Goal: Task Accomplishment & Management: Use online tool/utility

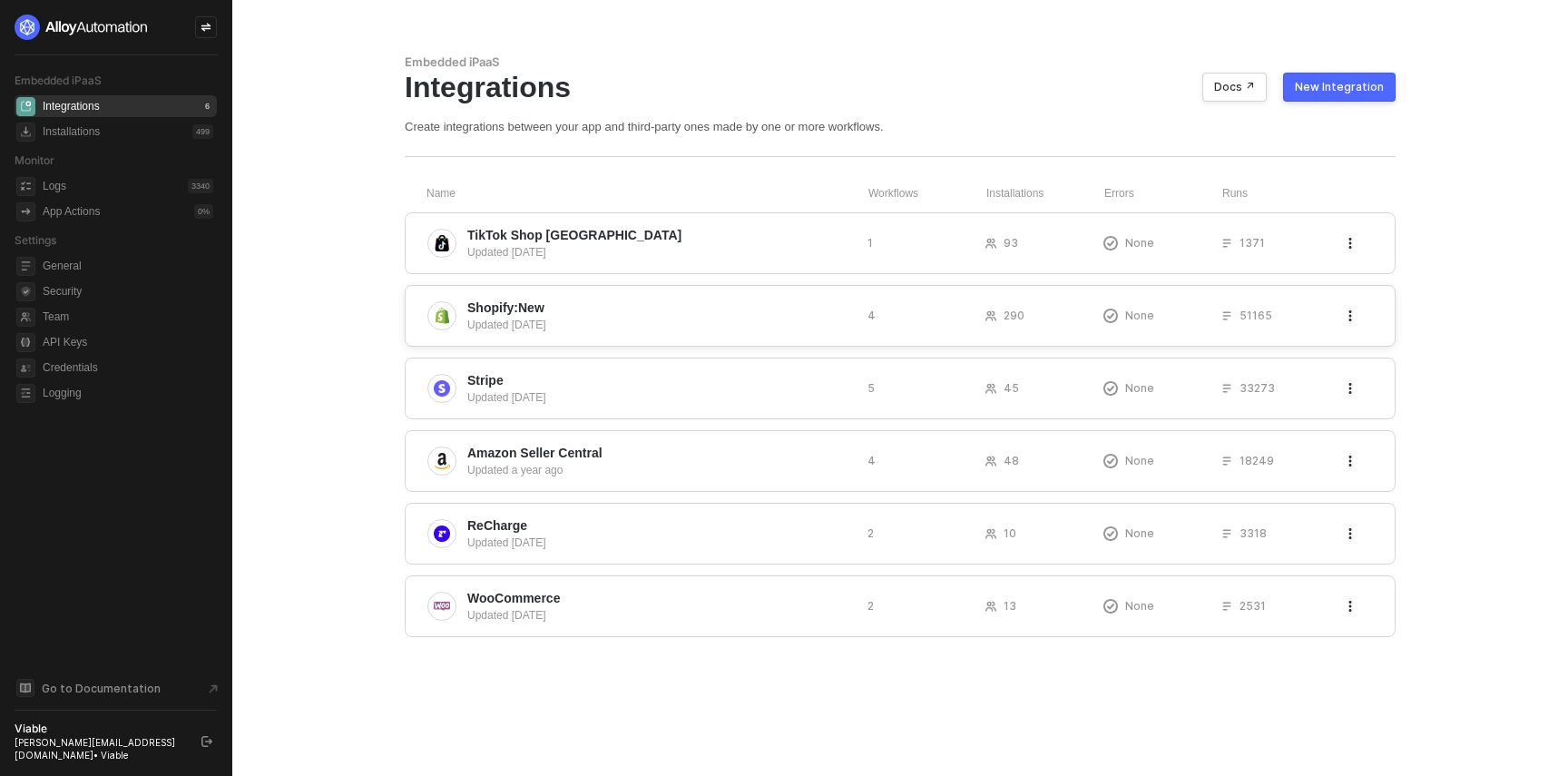
click at [488, 309] on span "Shopify:New" at bounding box center [506, 308] width 77 height 18
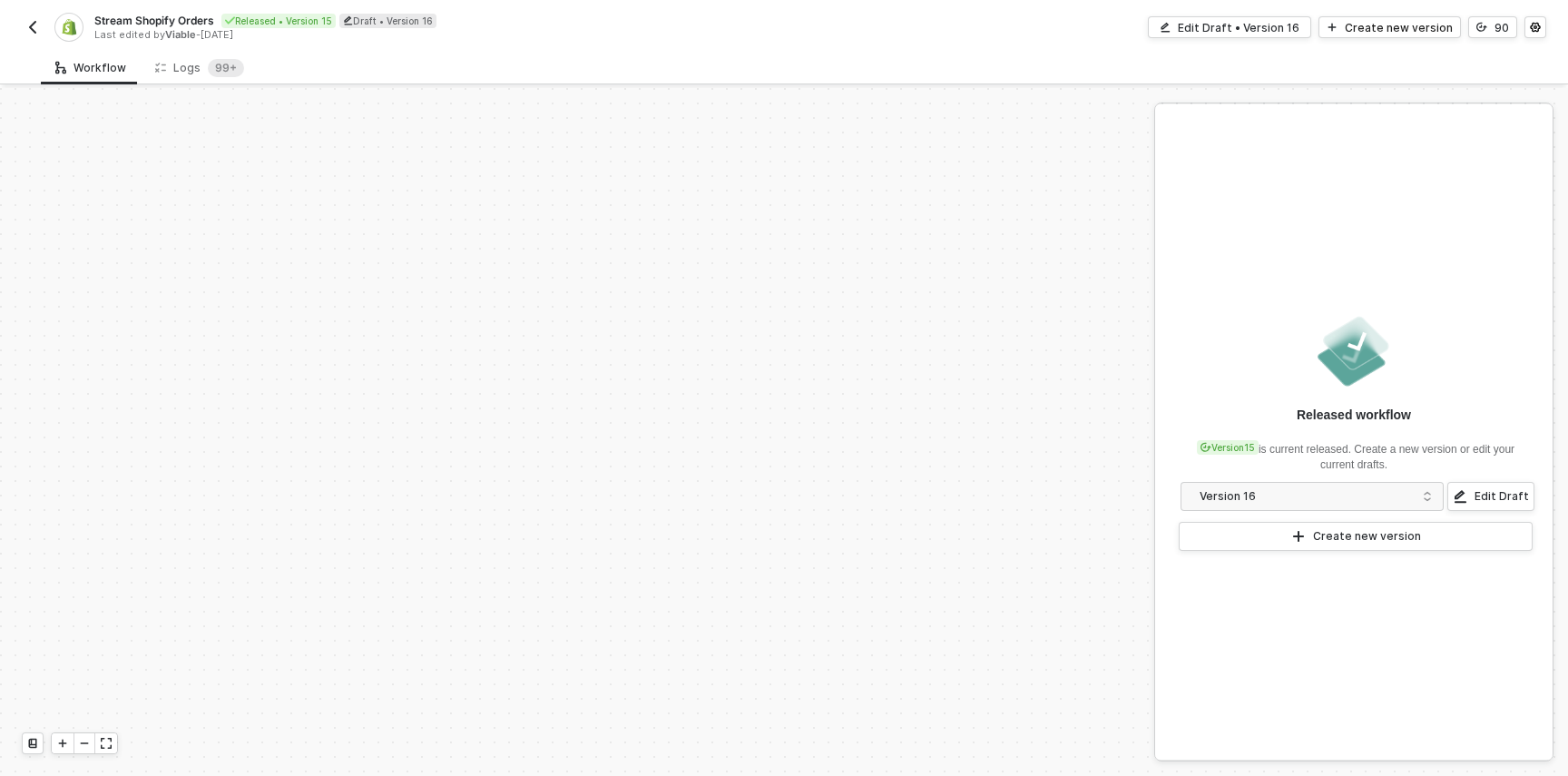
scroll to position [761, 0]
click at [175, 60] on div "Logs 99+" at bounding box center [199, 68] width 89 height 18
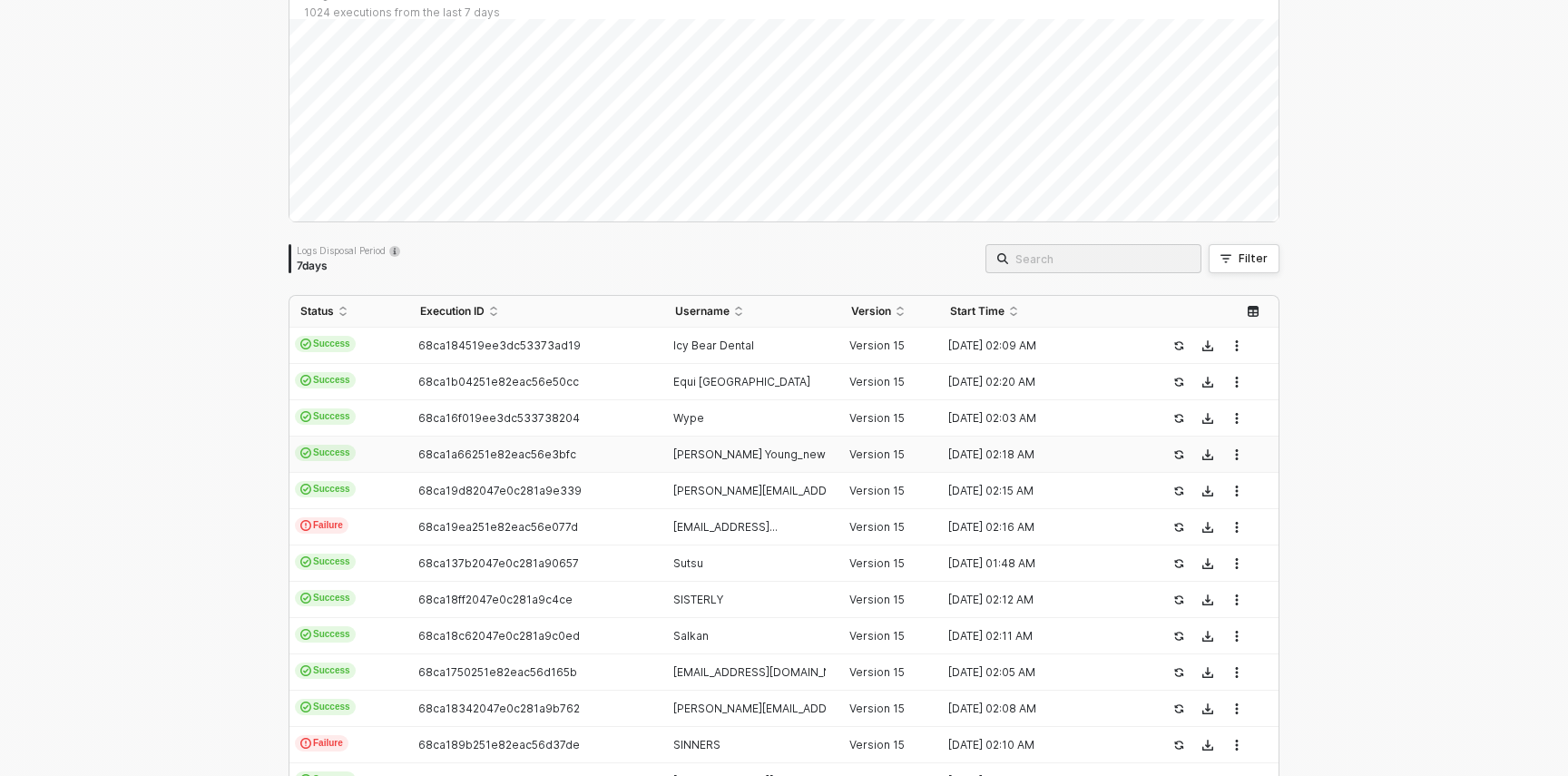
scroll to position [158, 0]
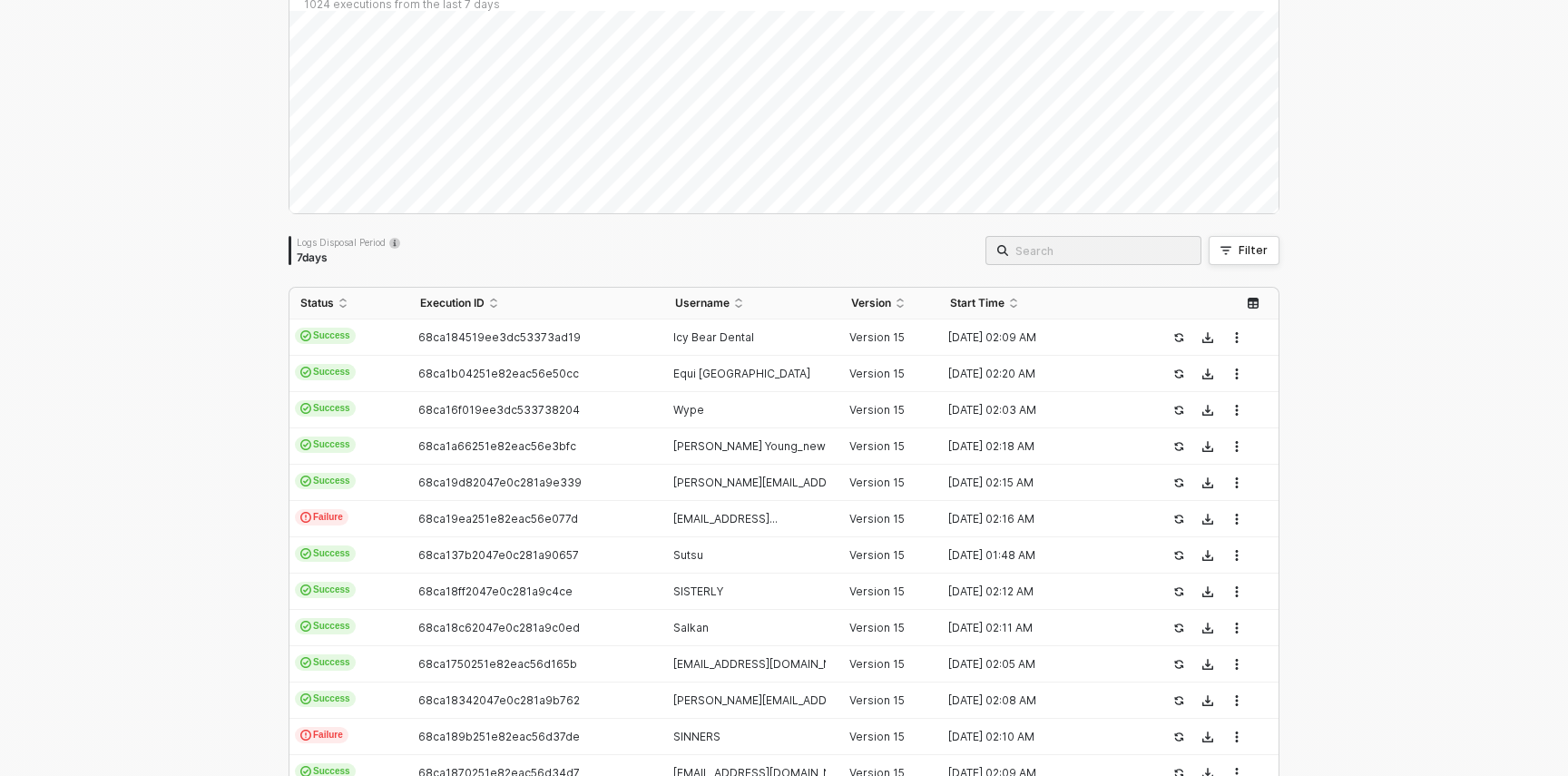
click at [1126, 256] on input "search" at bounding box center [1103, 251] width 175 height 20
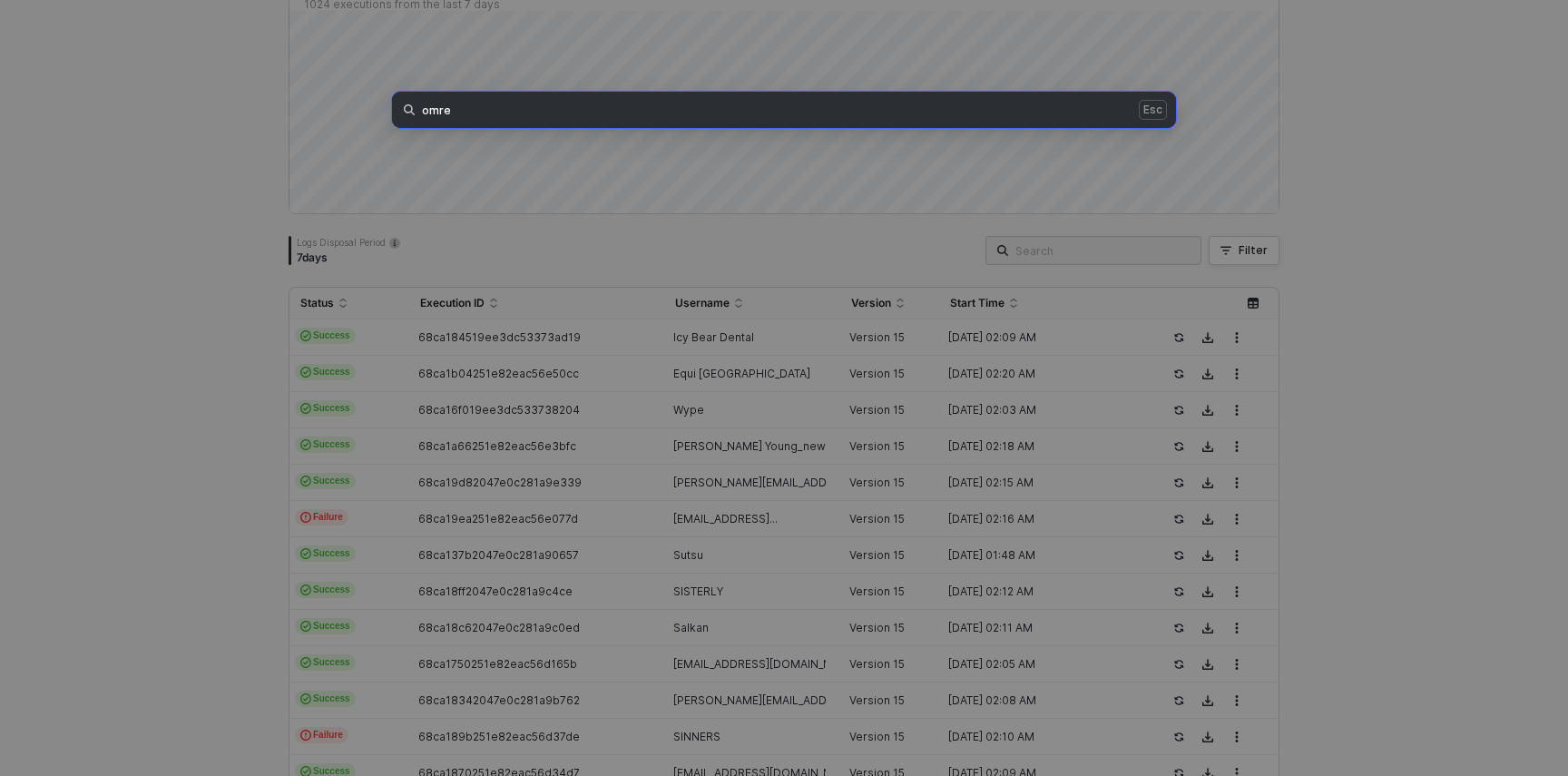
type input "omre"
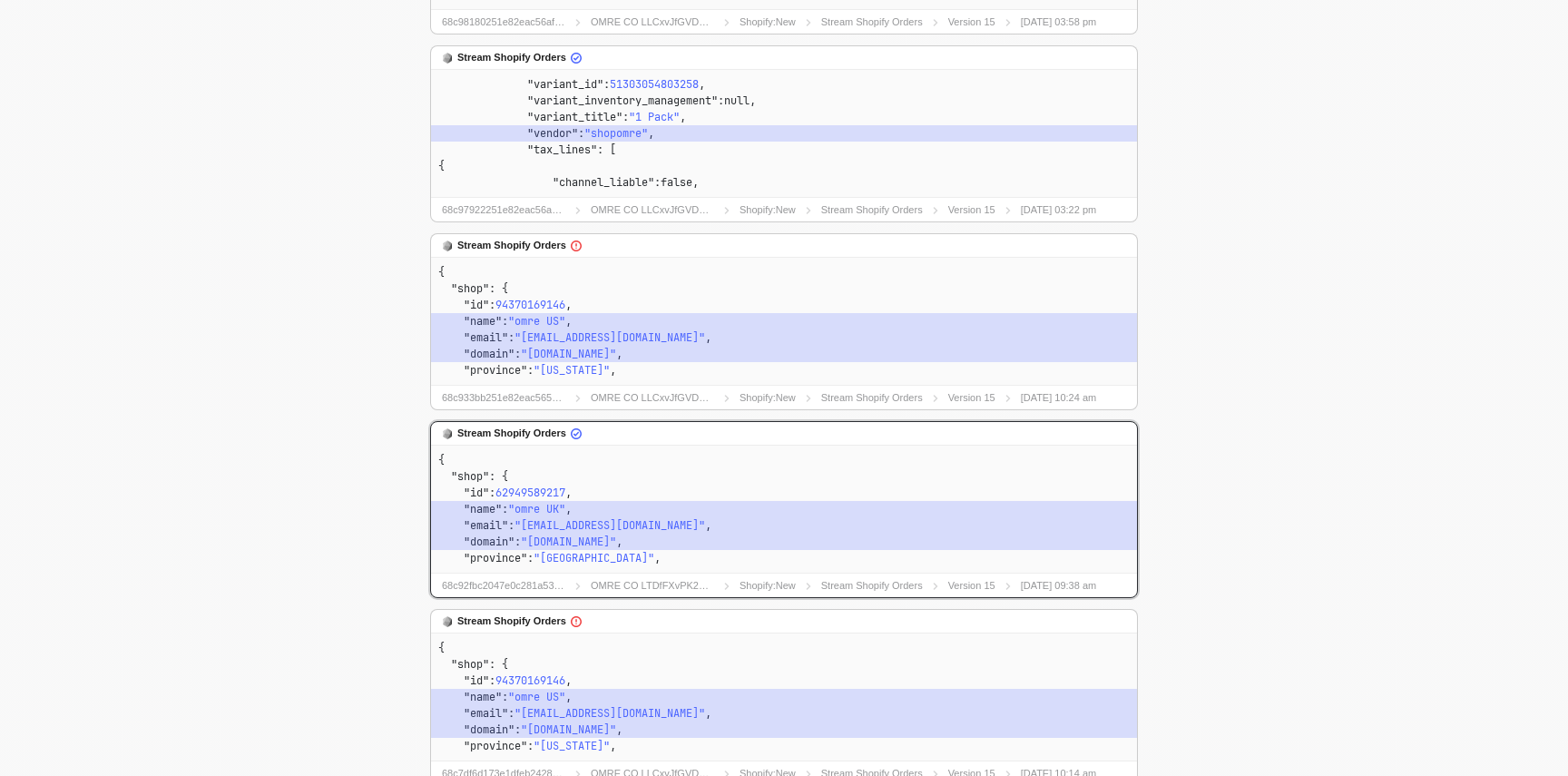
scroll to position [422, 0]
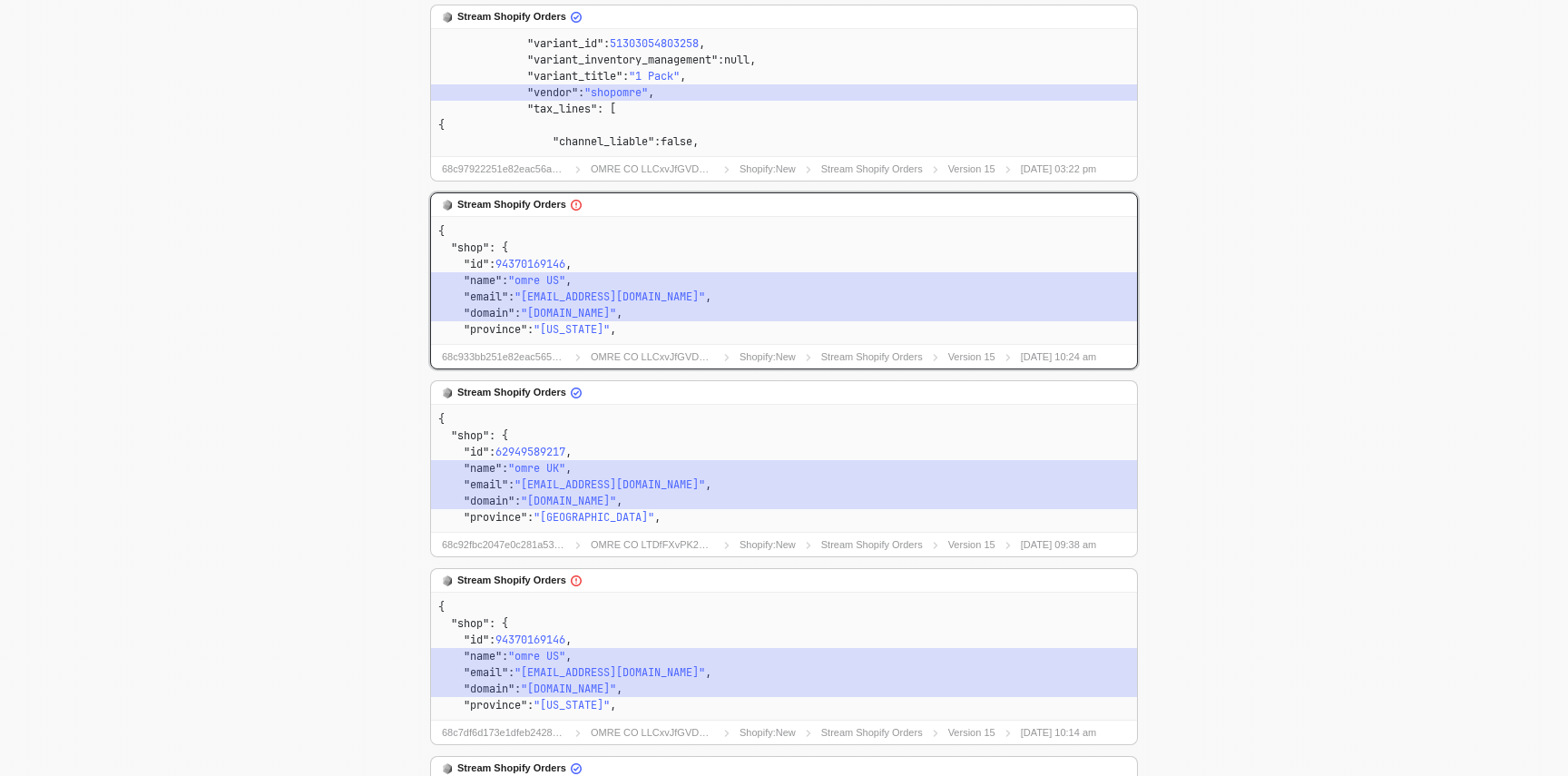
click at [580, 214] on div "Stream Shopify Orders" at bounding box center [784, 205] width 706 height 24
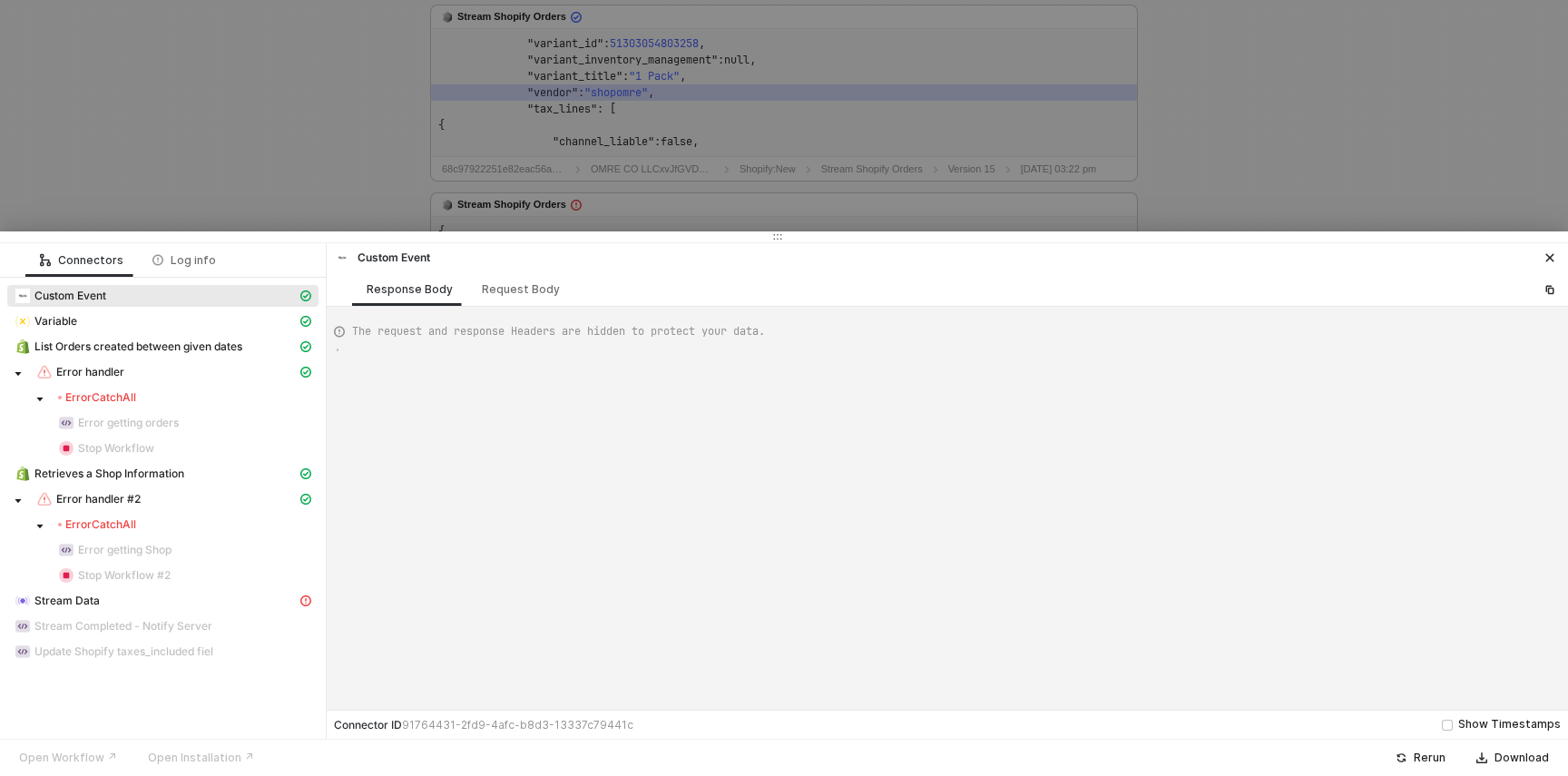
scroll to position [163, 0]
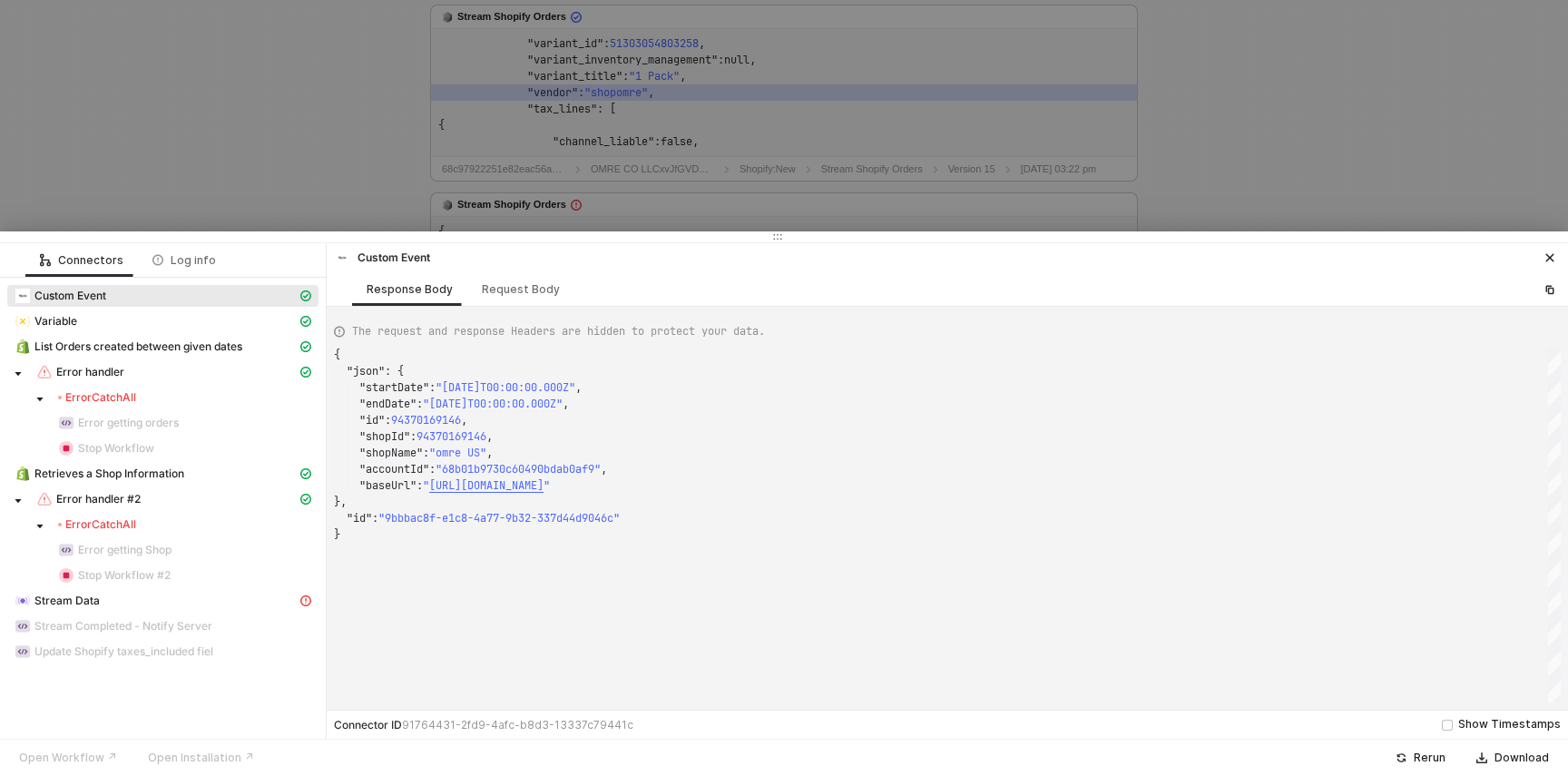
click at [207, 401] on div "Error CatchAll" at bounding box center [185, 398] width 254 height 15
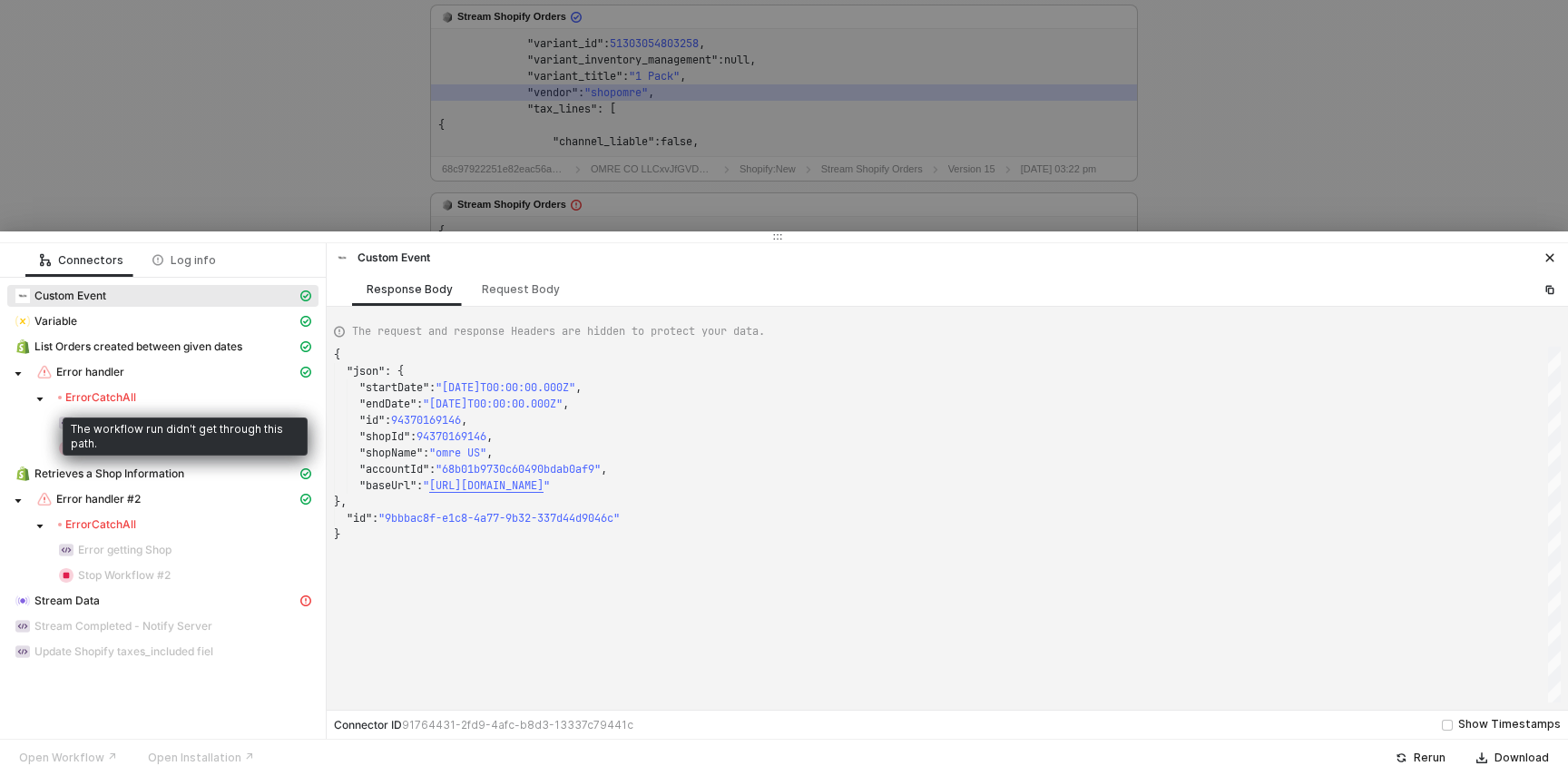
click at [103, 401] on div "Error CatchAll" at bounding box center [96, 398] width 78 height 15
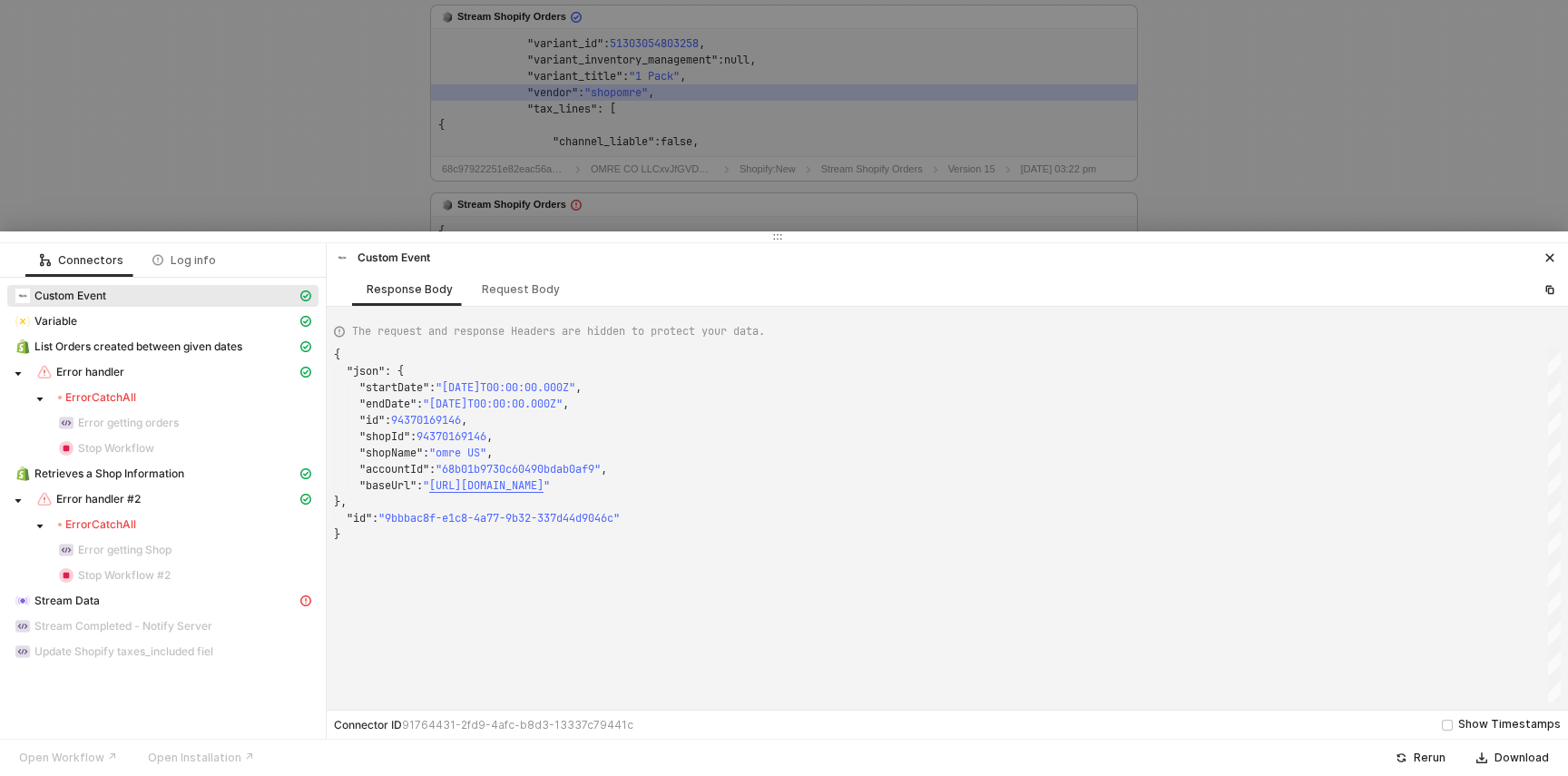
click at [126, 519] on div "Error CatchAll" at bounding box center [96, 524] width 78 height 15
click at [116, 604] on div "Stream Data" at bounding box center [155, 601] width 282 height 17
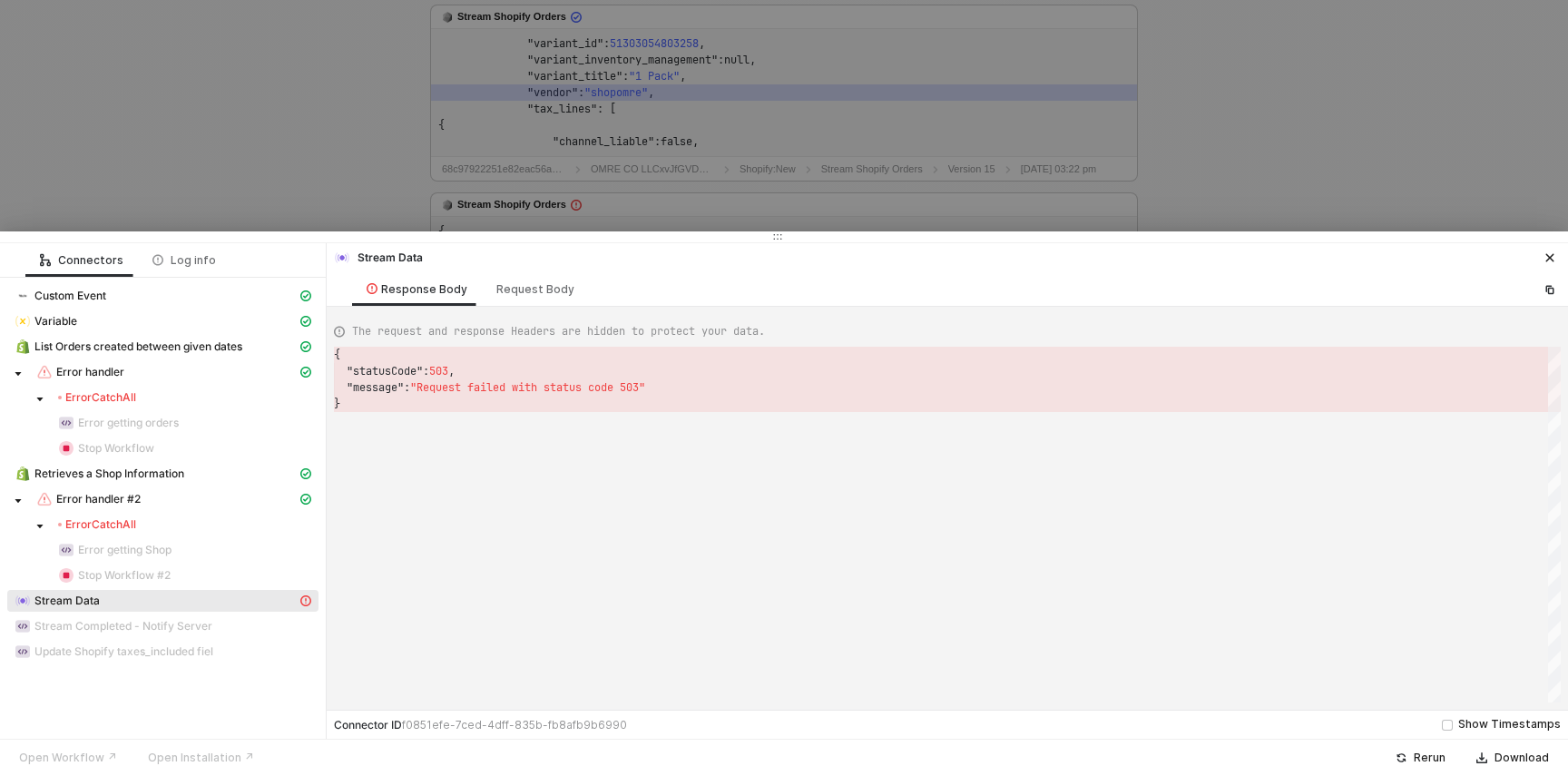
click at [615, 398] on div "}" at bounding box center [948, 404] width 1227 height 17
click at [608, 388] on div "{ "statusCode" : 503 , "message" : "Request failed with status code 503" } { "s…" at bounding box center [948, 523] width 1227 height 355
click at [529, 292] on div "Request Body" at bounding box center [535, 289] width 78 height 15
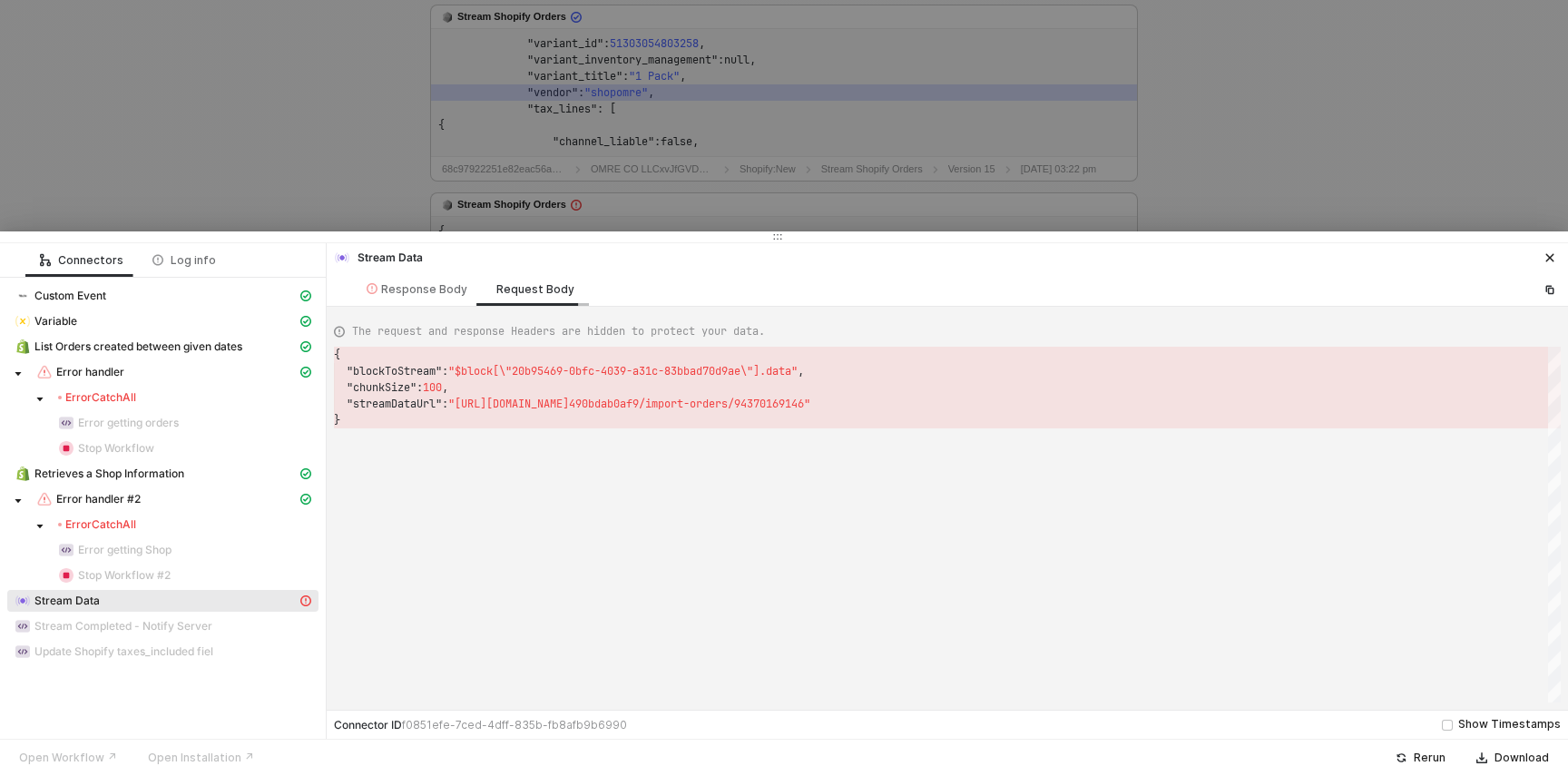
scroll to position [65, 0]
click at [418, 295] on div "Response Body" at bounding box center [417, 289] width 101 height 15
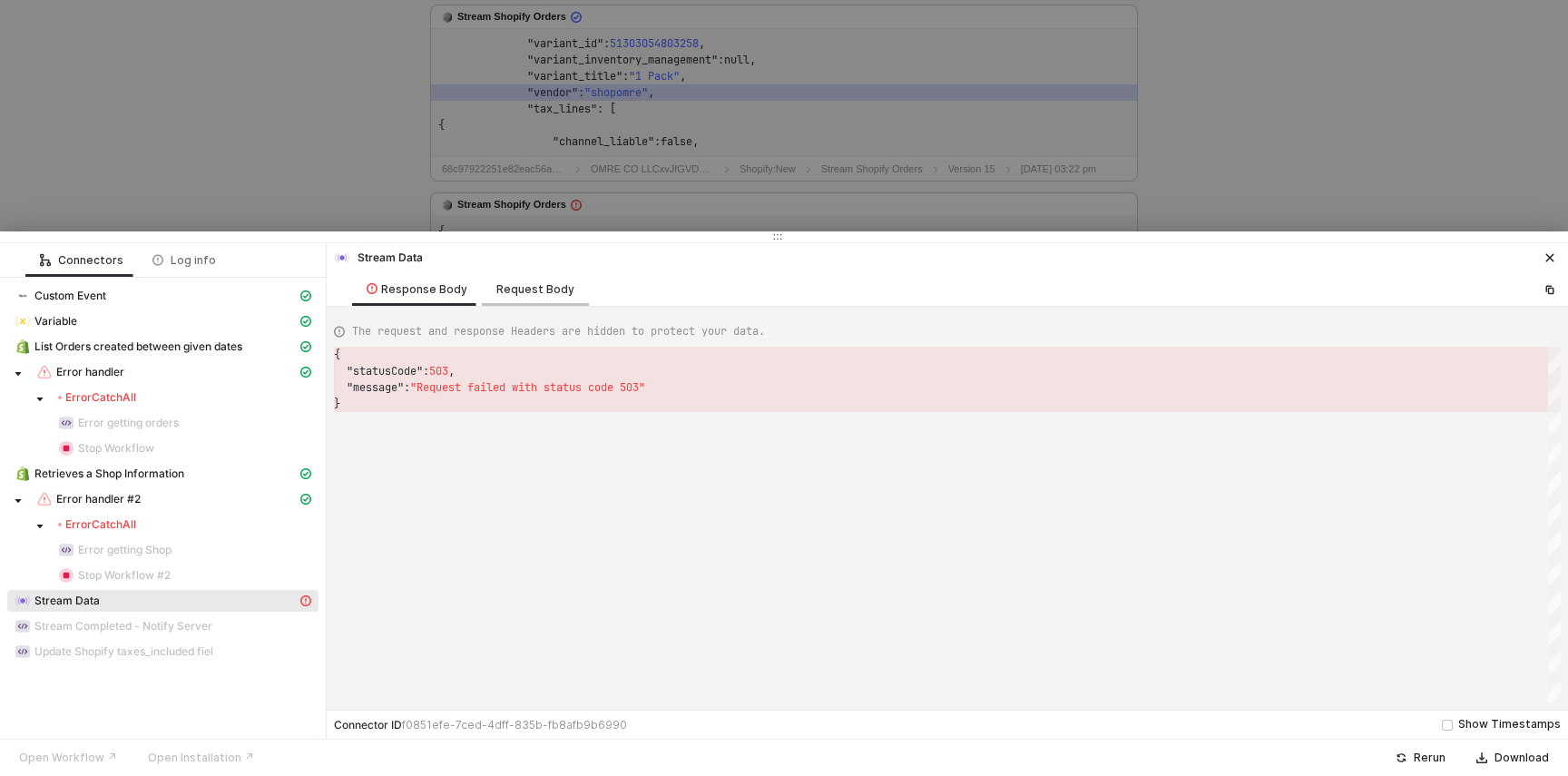
click at [532, 289] on div "Request Body" at bounding box center [535, 289] width 78 height 15
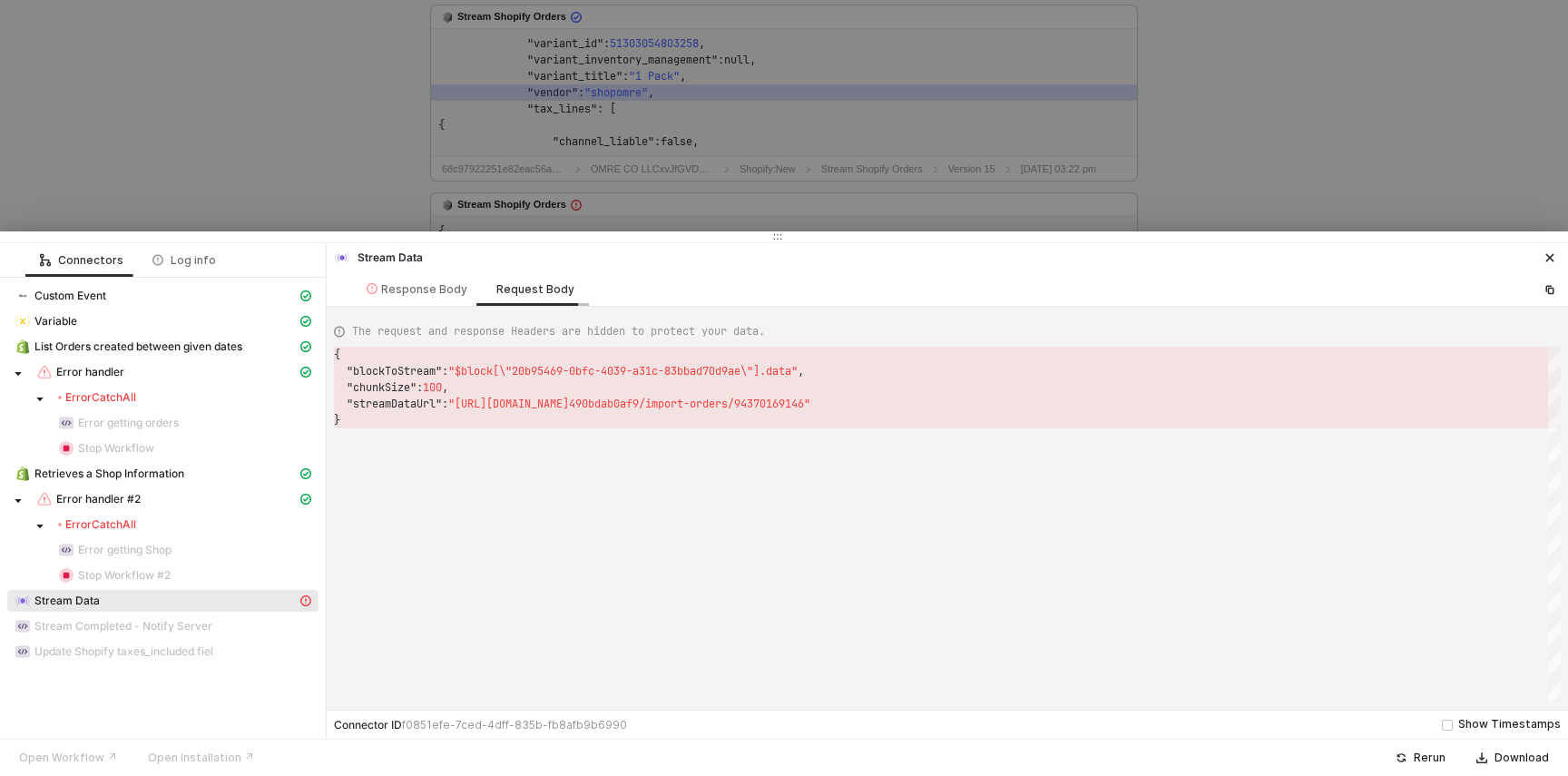
scroll to position [65, 0]
click at [411, 292] on div "Response Body" at bounding box center [417, 289] width 101 height 15
type textarea "{ "statusCode": 503, "message": "Request failed with status code 503" }"
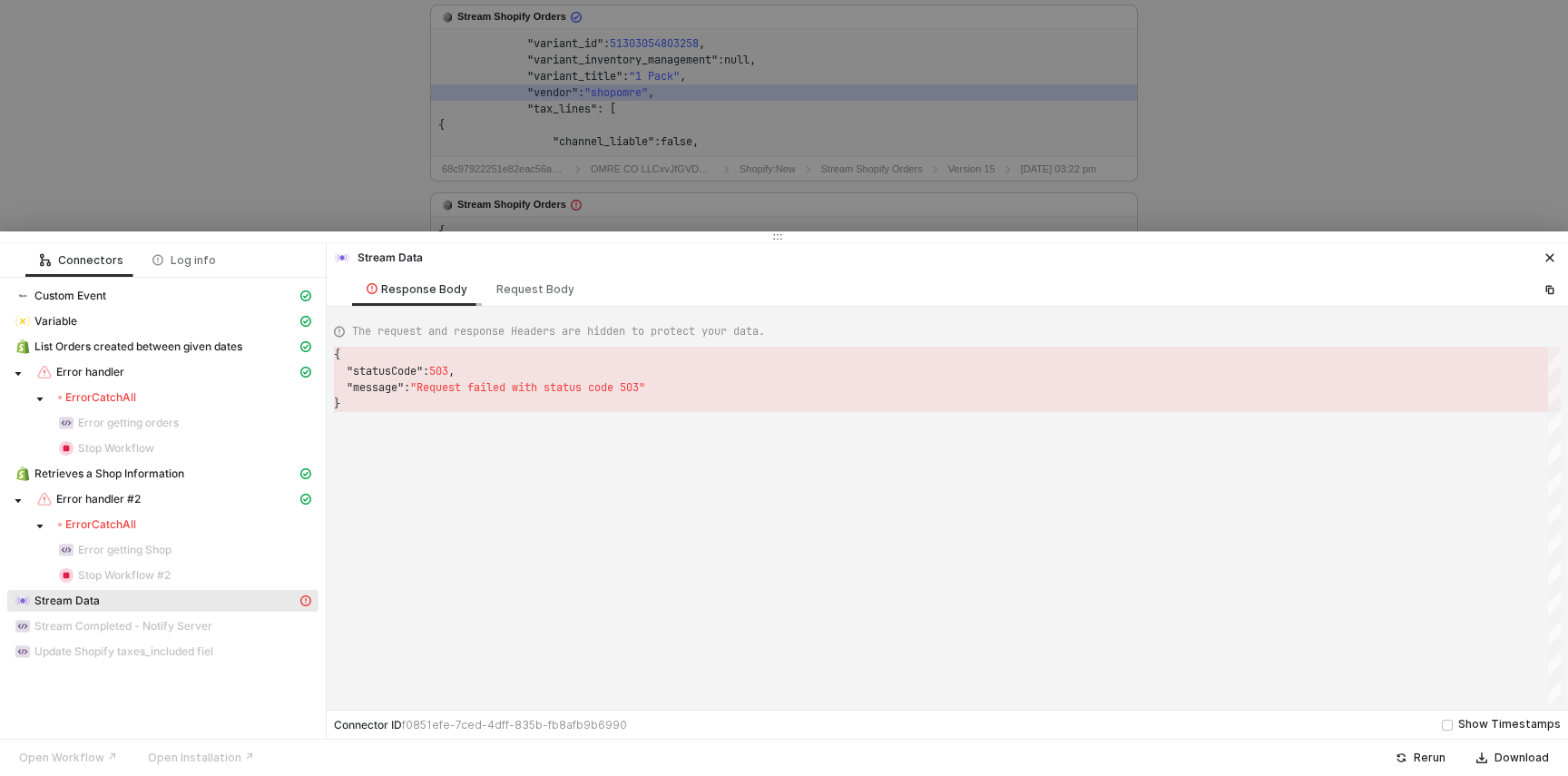
scroll to position [49, 0]
click at [223, 396] on div "Error CatchAll" at bounding box center [185, 398] width 254 height 15
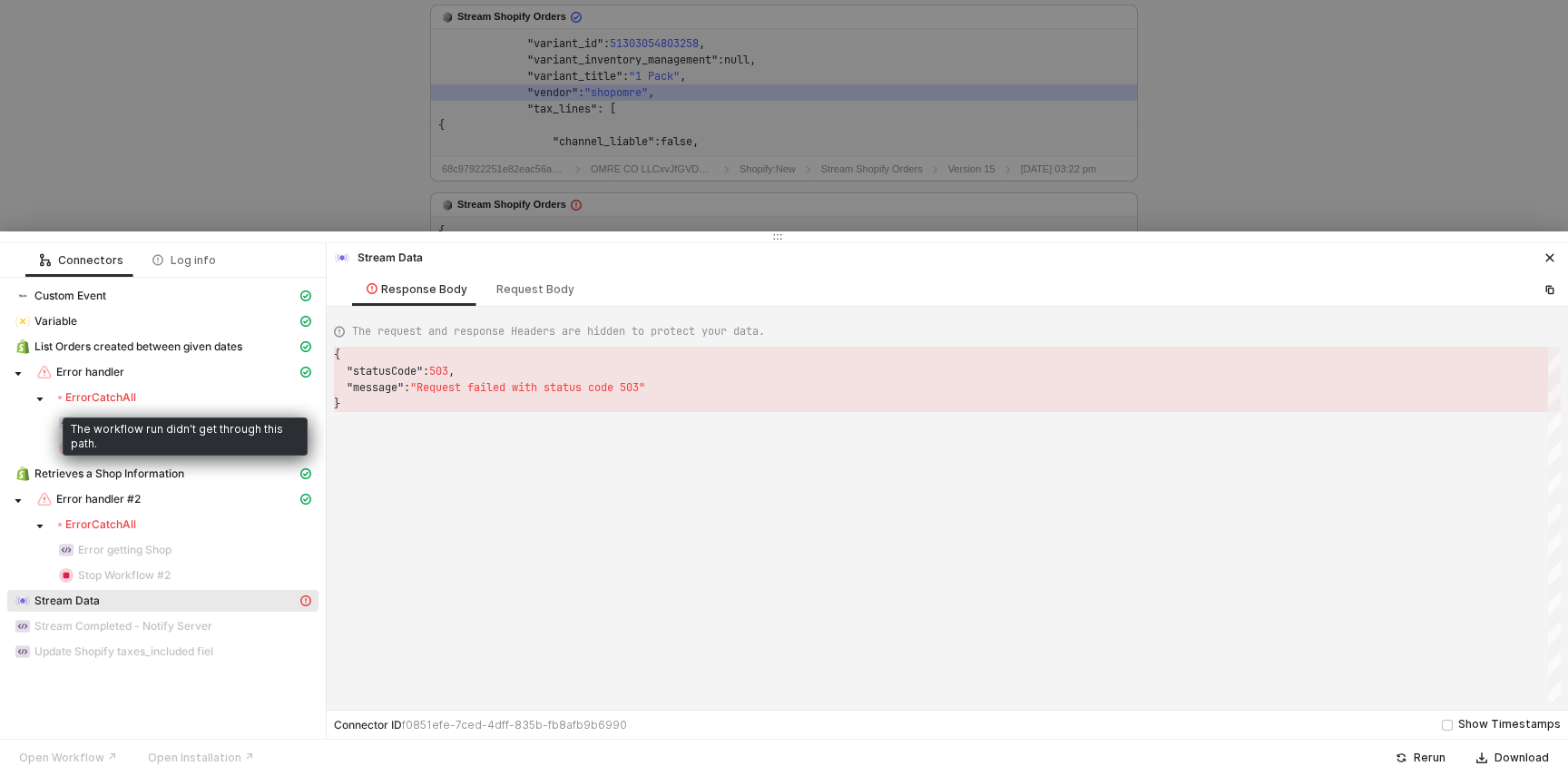
scroll to position [377, 0]
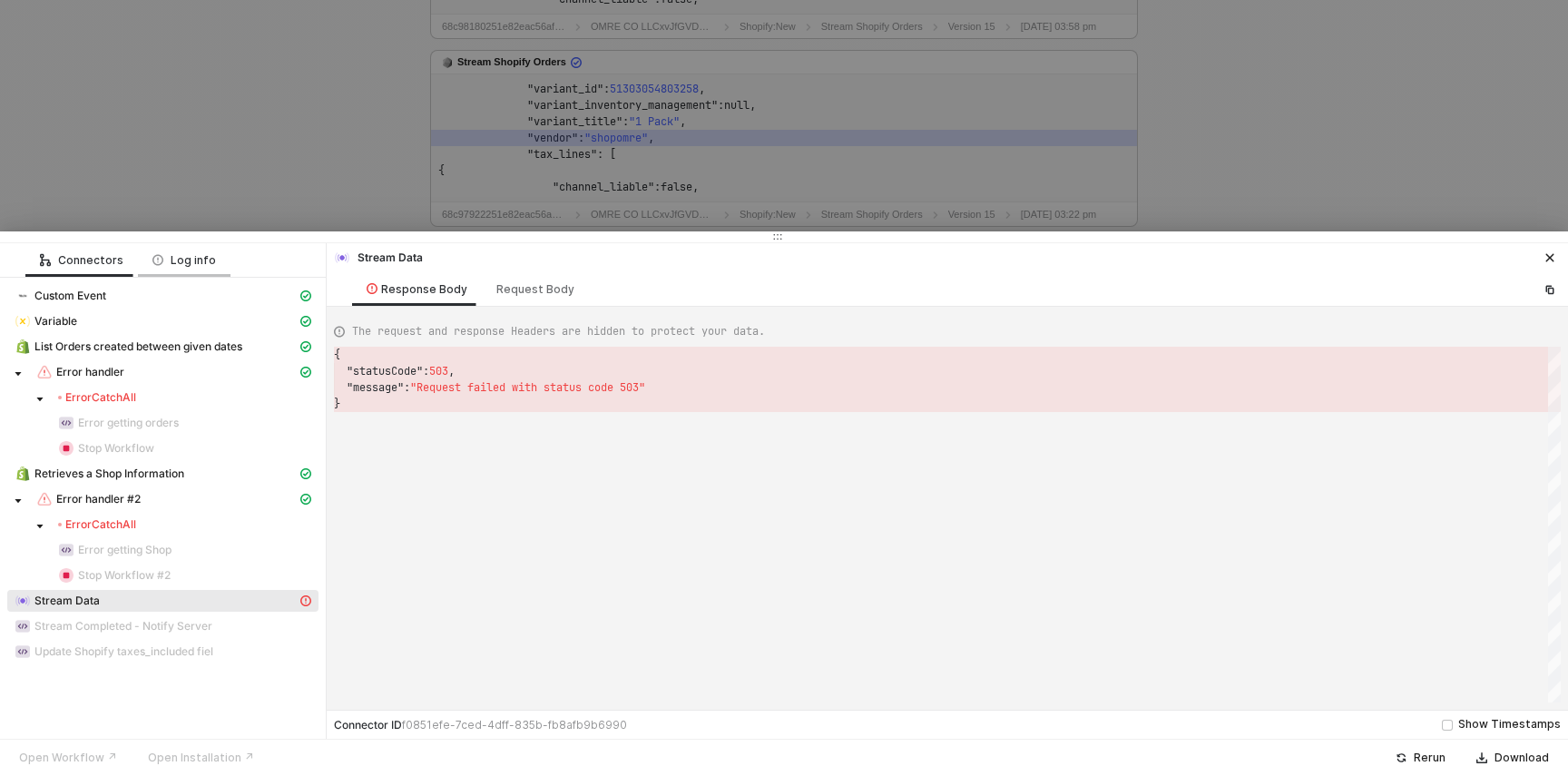
click at [182, 264] on div "Log info" at bounding box center [184, 261] width 63 height 15
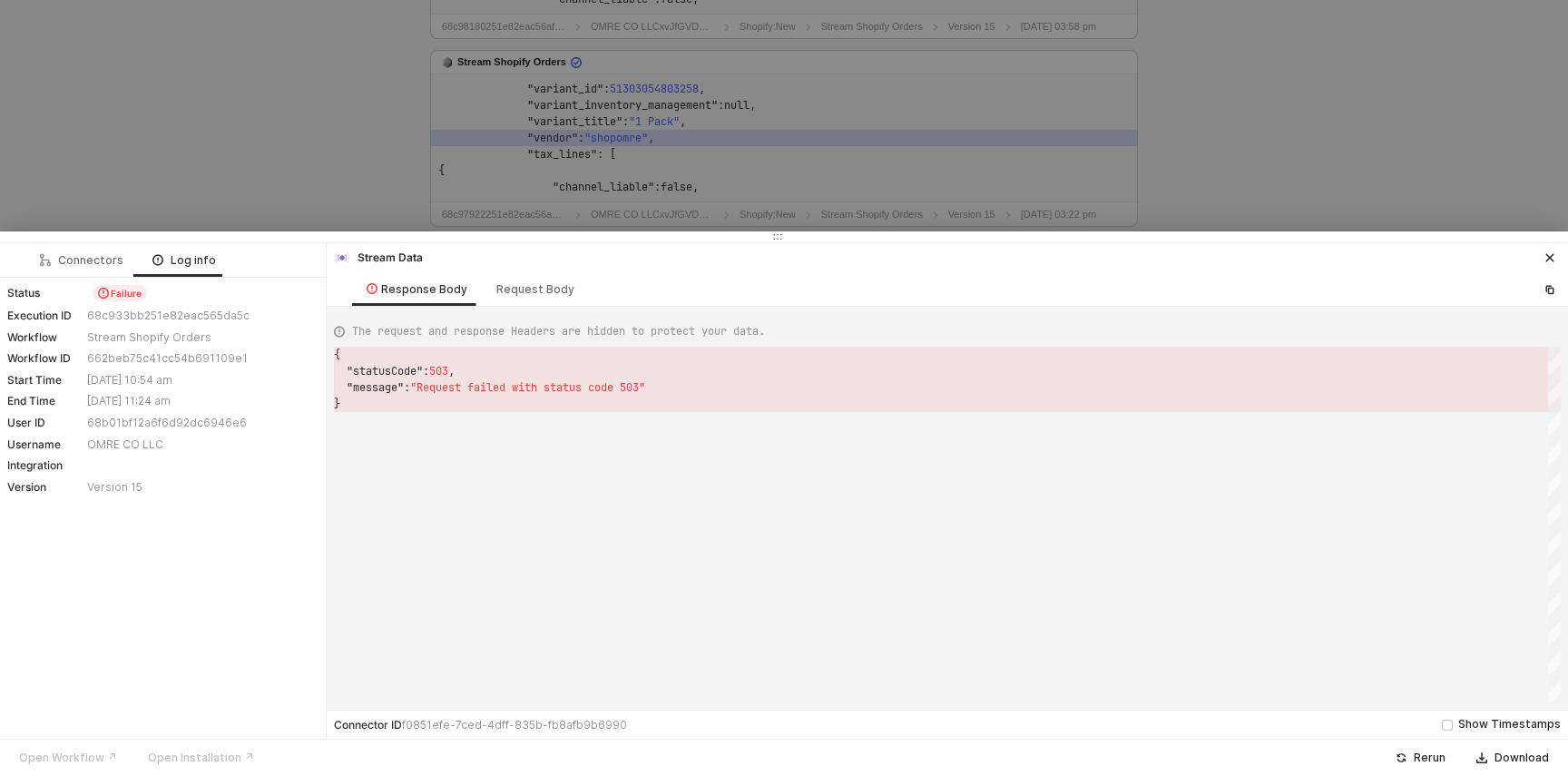
click at [120, 291] on span "Failure" at bounding box center [119, 293] width 54 height 17
drag, startPoint x: 671, startPoint y: 393, endPoint x: 410, endPoint y: 368, distance: 262.2
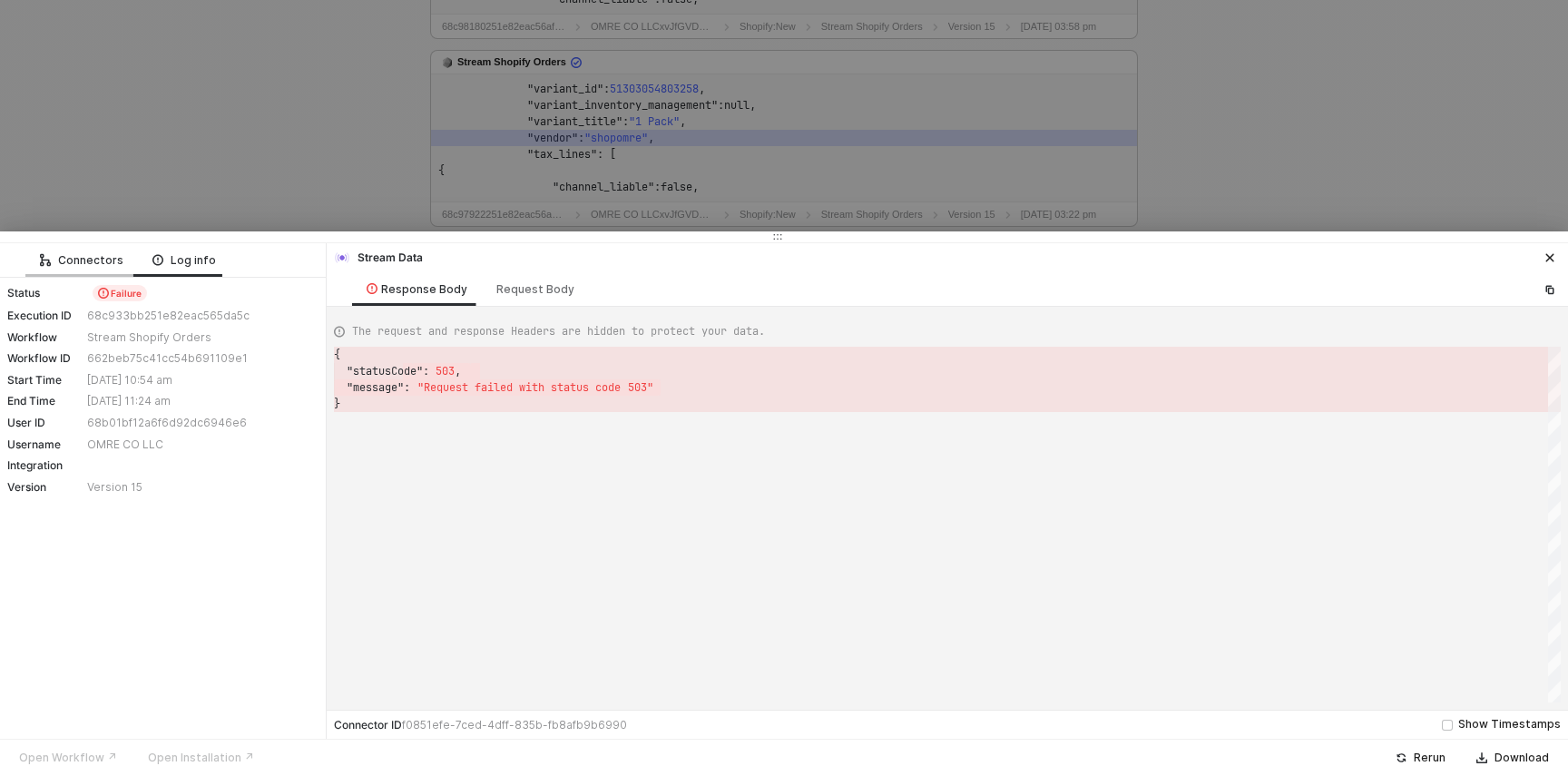
click at [108, 253] on div "Connectors" at bounding box center [81, 261] width 84 height 15
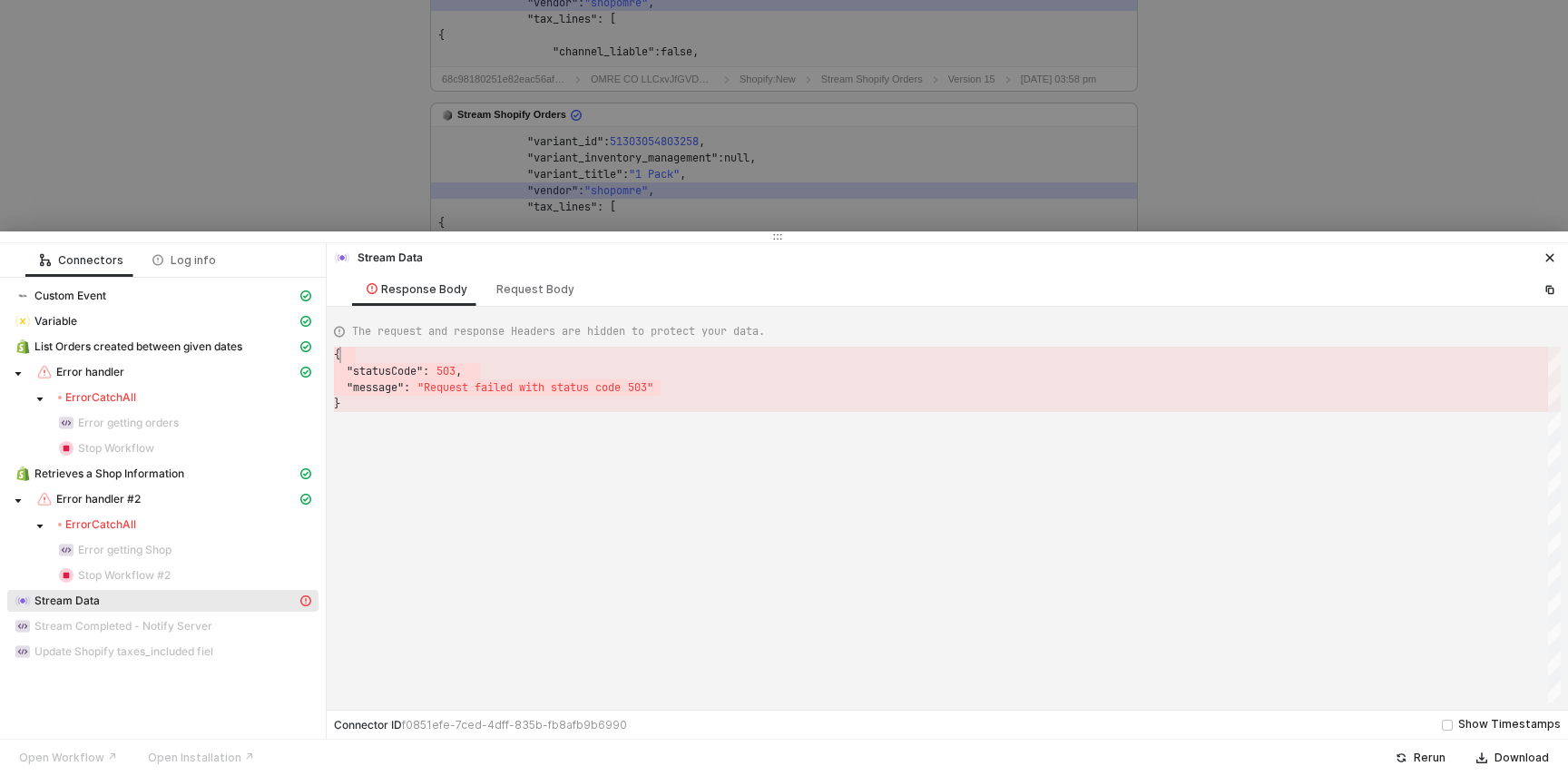
scroll to position [0, 6]
drag, startPoint x: 668, startPoint y: 388, endPoint x: 353, endPoint y: 352, distance: 317.1
click at [661, 401] on div "}" at bounding box center [948, 404] width 1227 height 17
click at [314, 184] on div at bounding box center [784, 388] width 1568 height 776
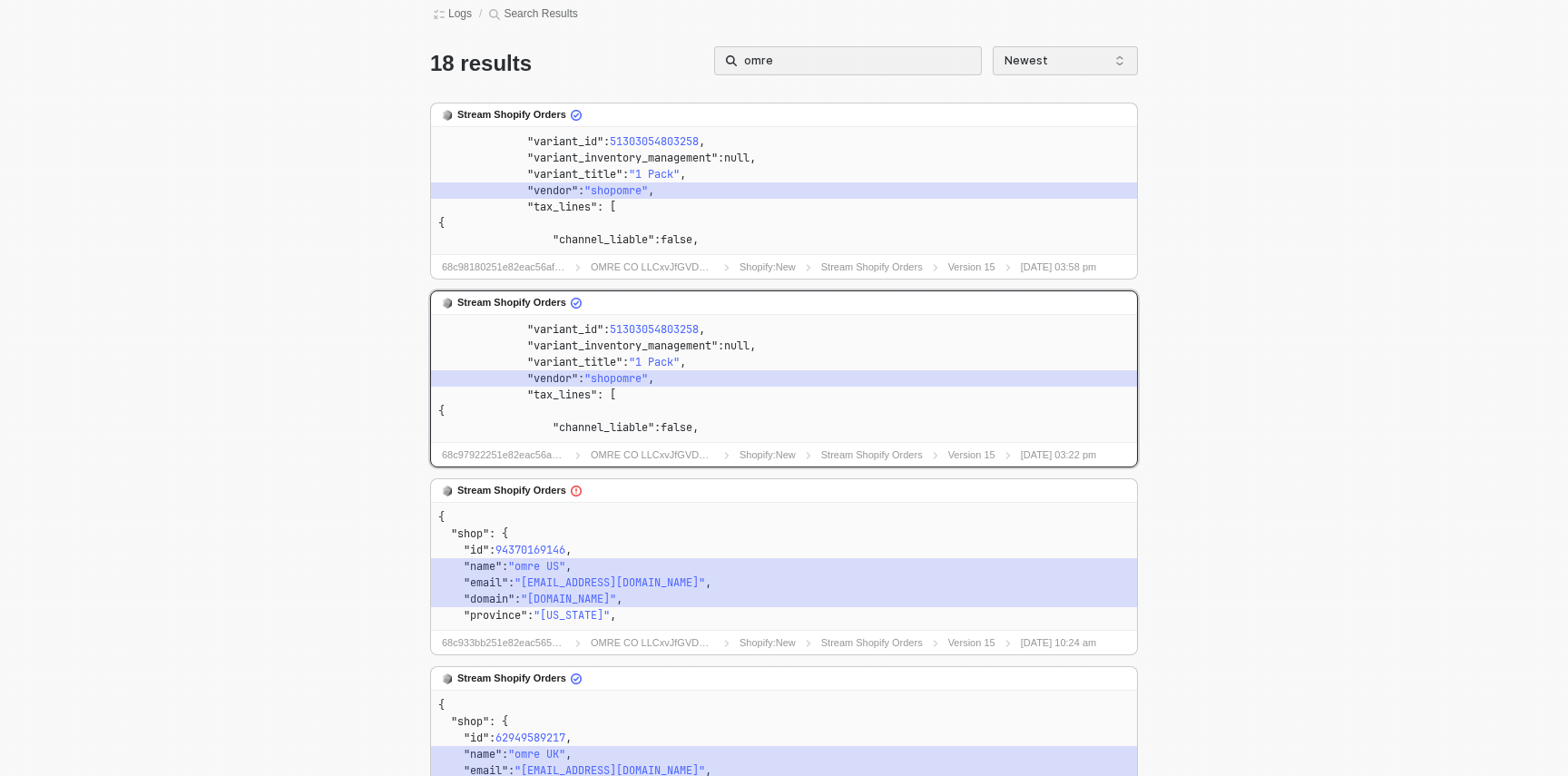
scroll to position [123, 0]
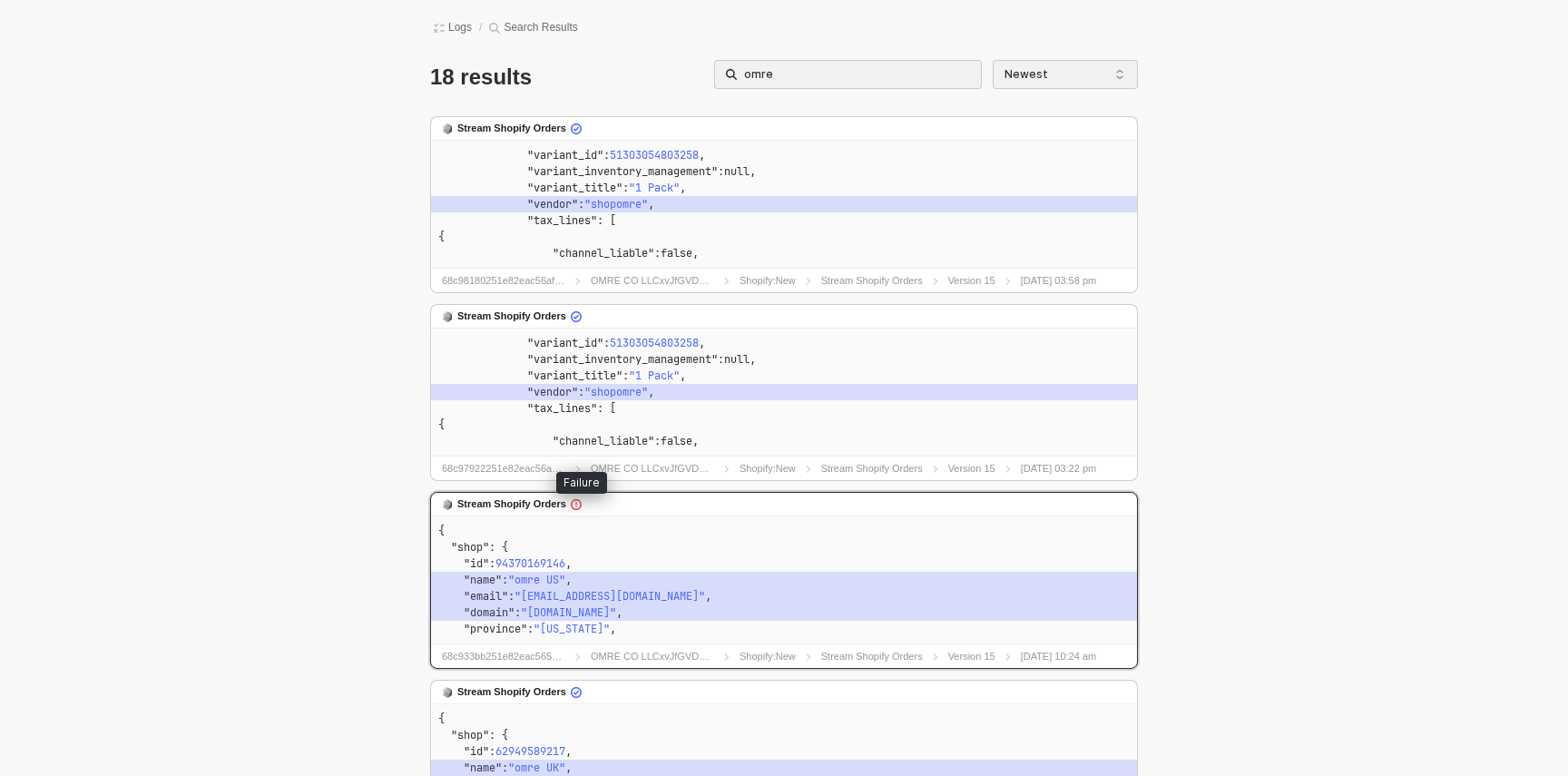
click at [581, 503] on icon "icon-exclamation" at bounding box center [576, 504] width 11 height 11
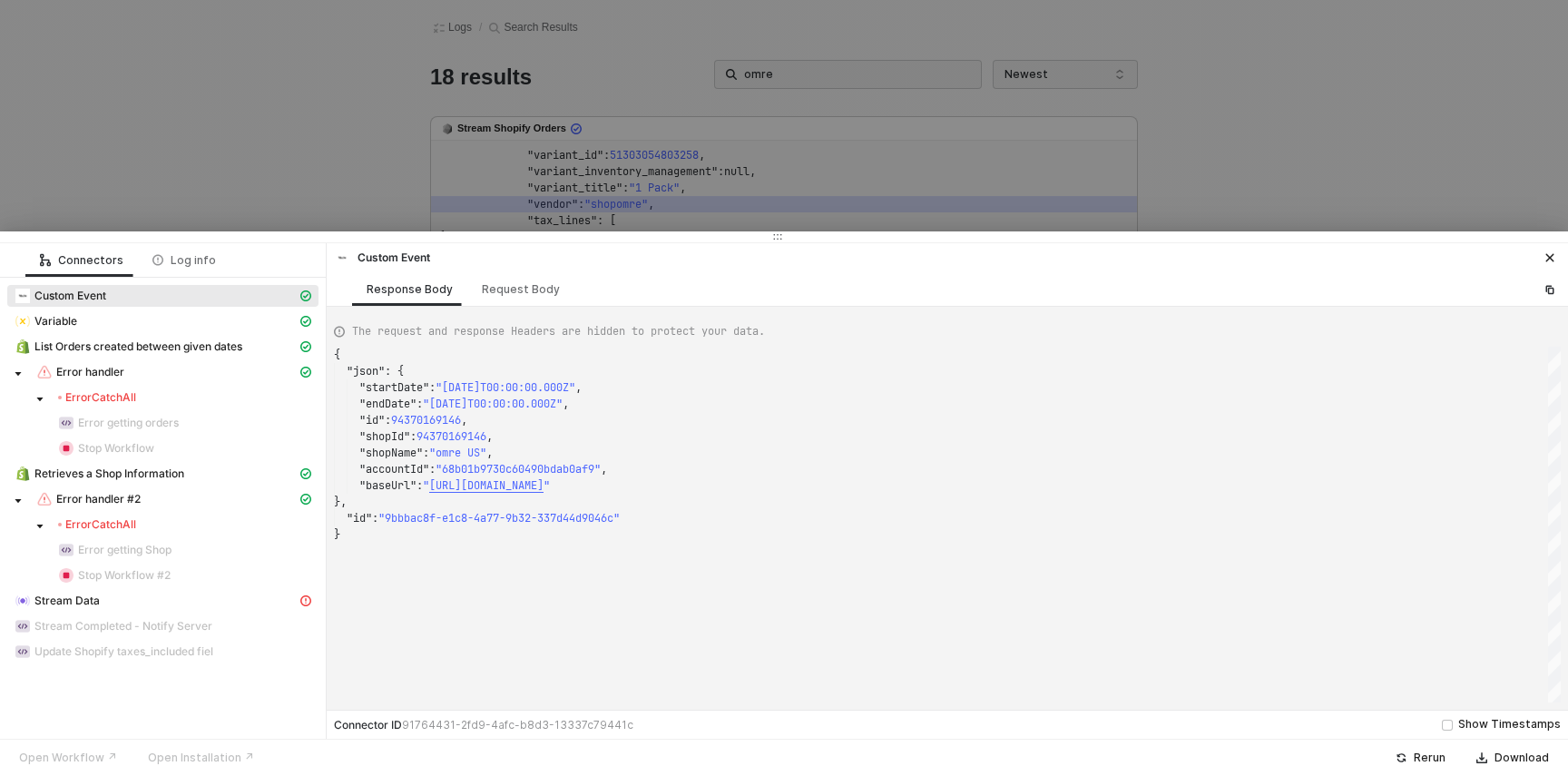
scroll to position [163, 0]
click at [1441, 755] on div "Rerun" at bounding box center [1429, 758] width 32 height 15
type textarea ""id": "9bbbac8f-e1c8-4a77-9b32-337d44d9046c" }"
click at [1197, 638] on div "{ "json" : { "startDate" : "[DATE]T00:00:00.000Z" , "endDate" : "[DATE]T00:00:0…" at bounding box center [948, 523] width 1227 height 355
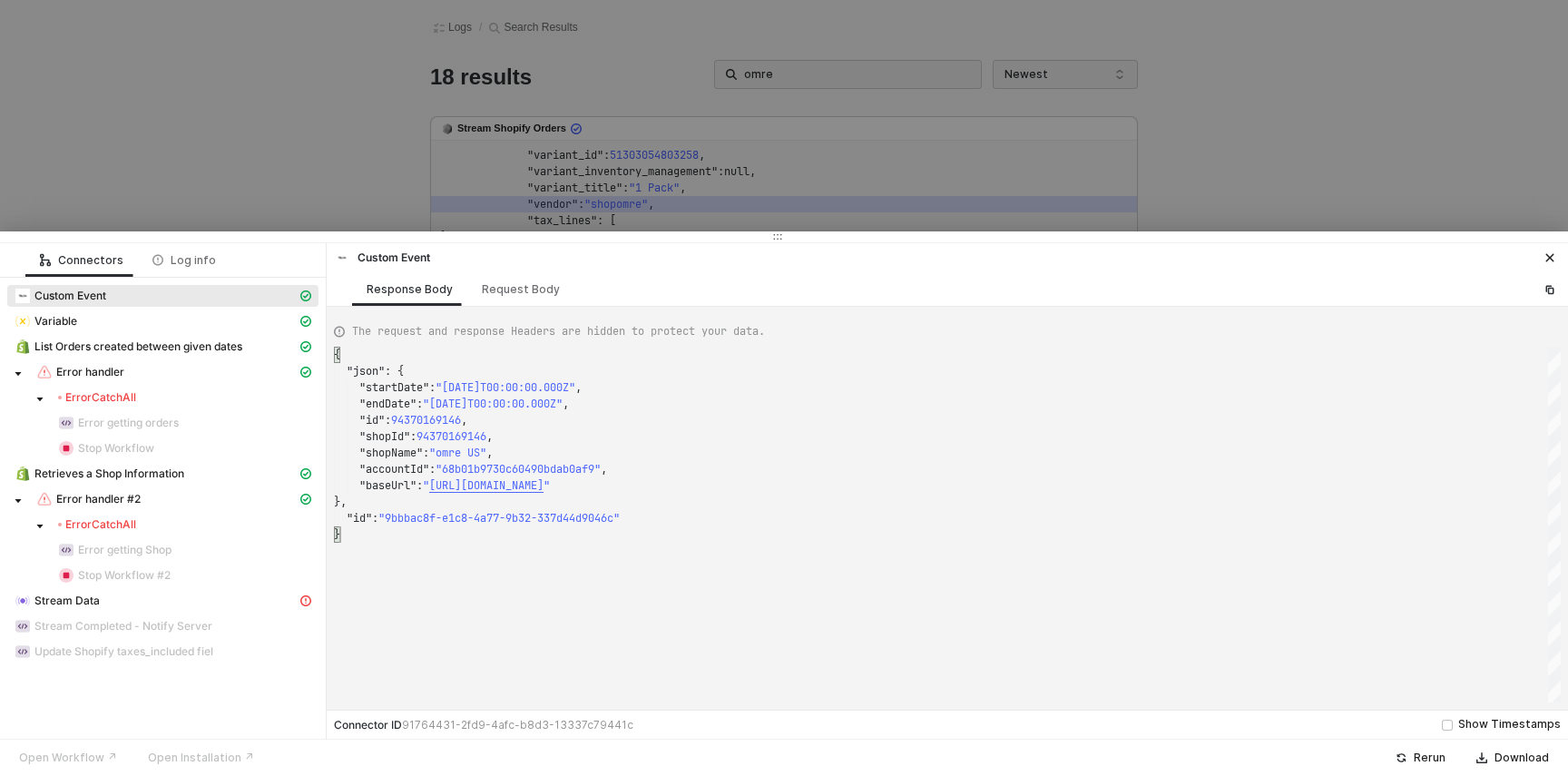
click at [1146, 221] on div at bounding box center [784, 388] width 1568 height 776
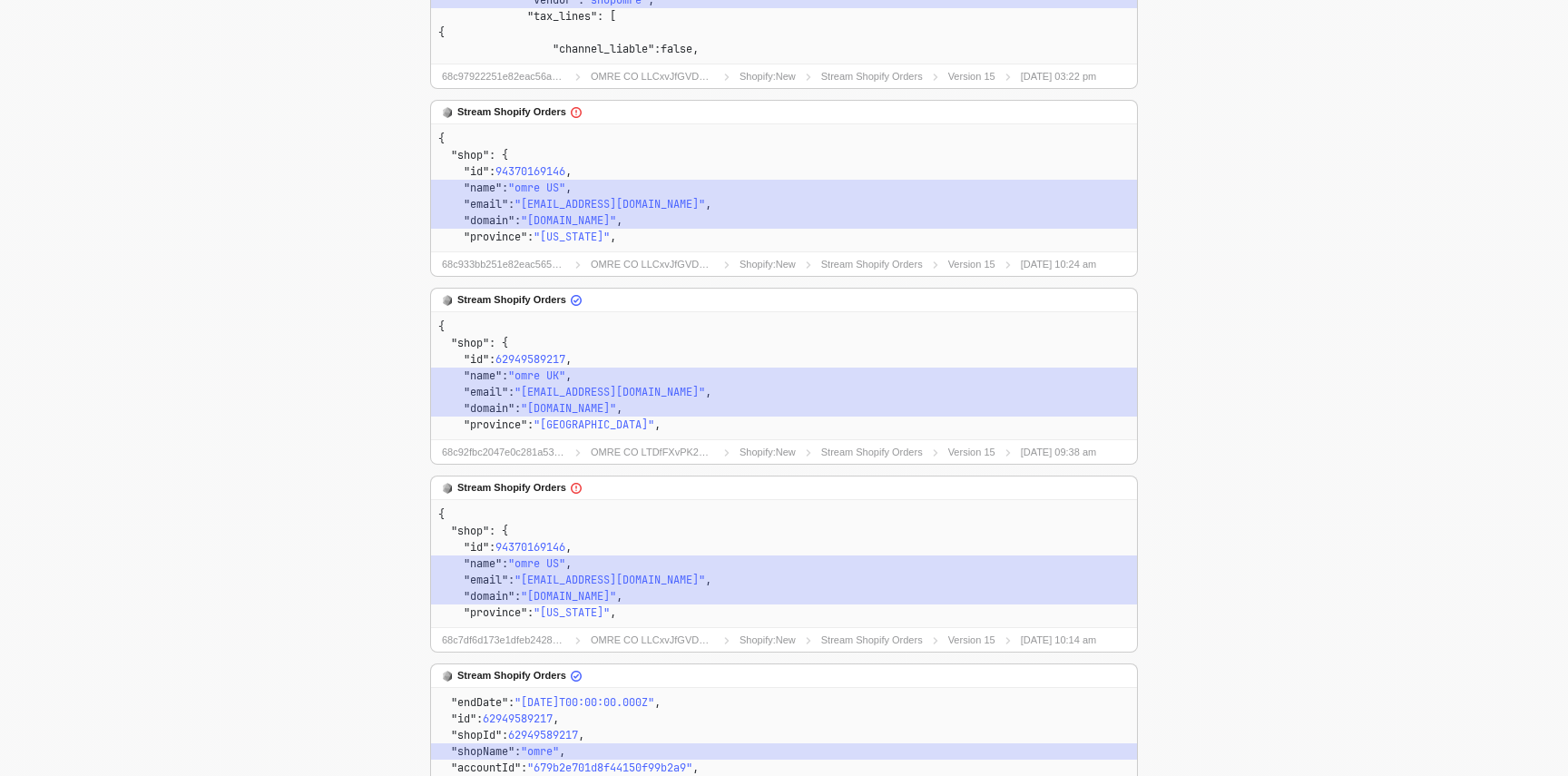
scroll to position [456, 0]
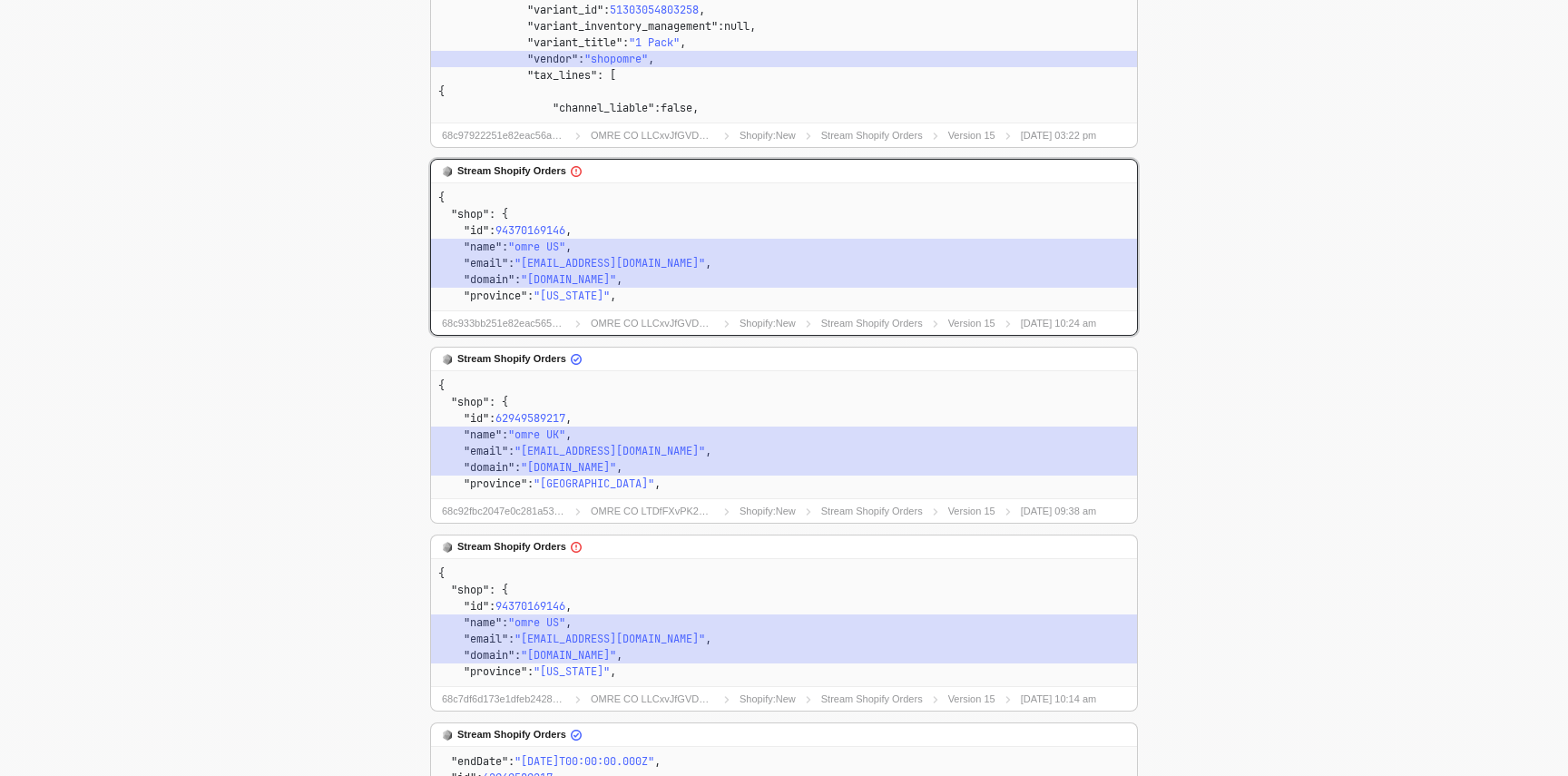
click at [570, 172] on div "Stream Shopify Orders" at bounding box center [512, 171] width 140 height 16
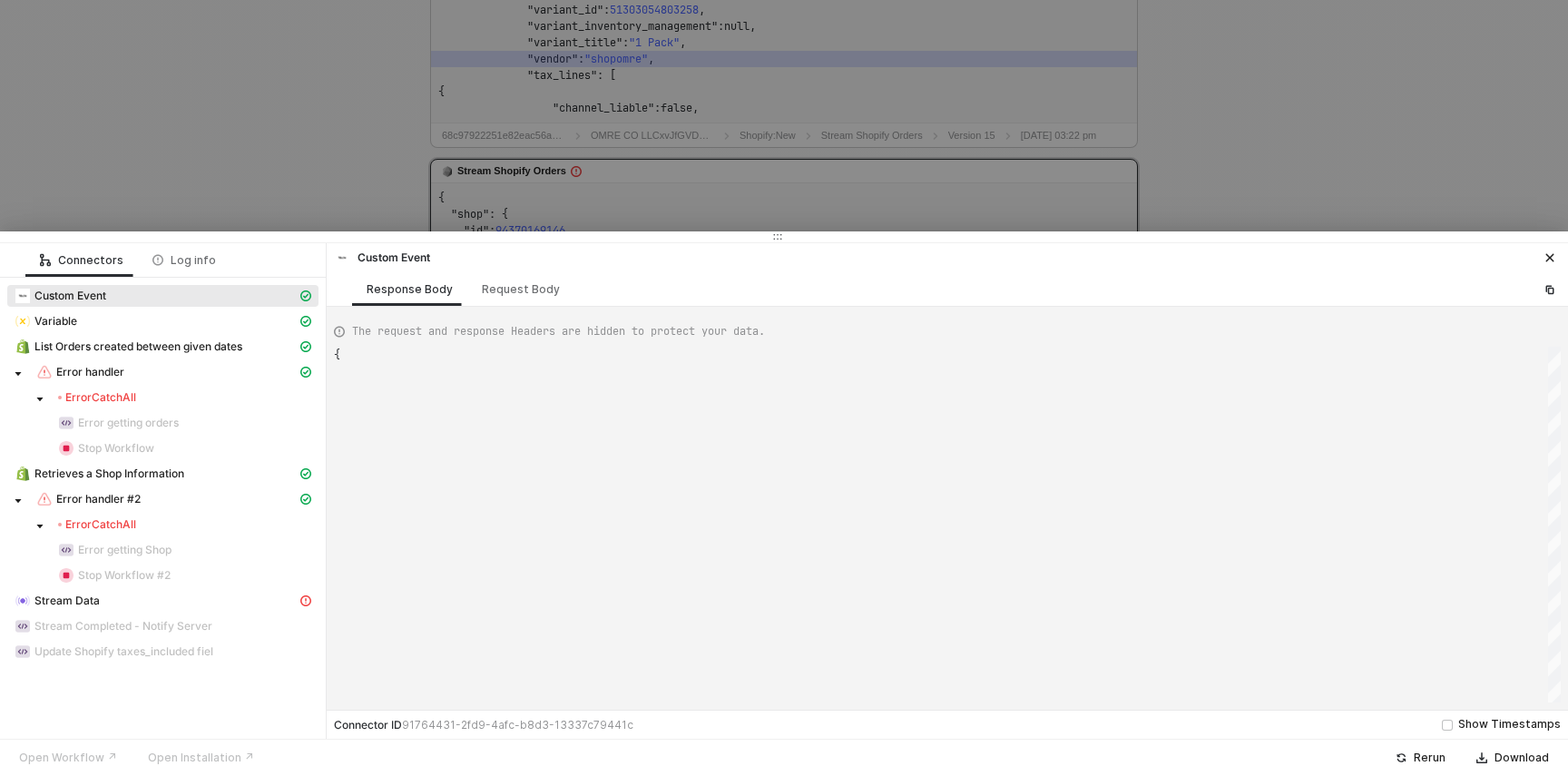
type textarea "{ "json": { "startDate": "[DATE]T00:00:00.000Z", "endDate": "[DATE]T00:00:00.00…"
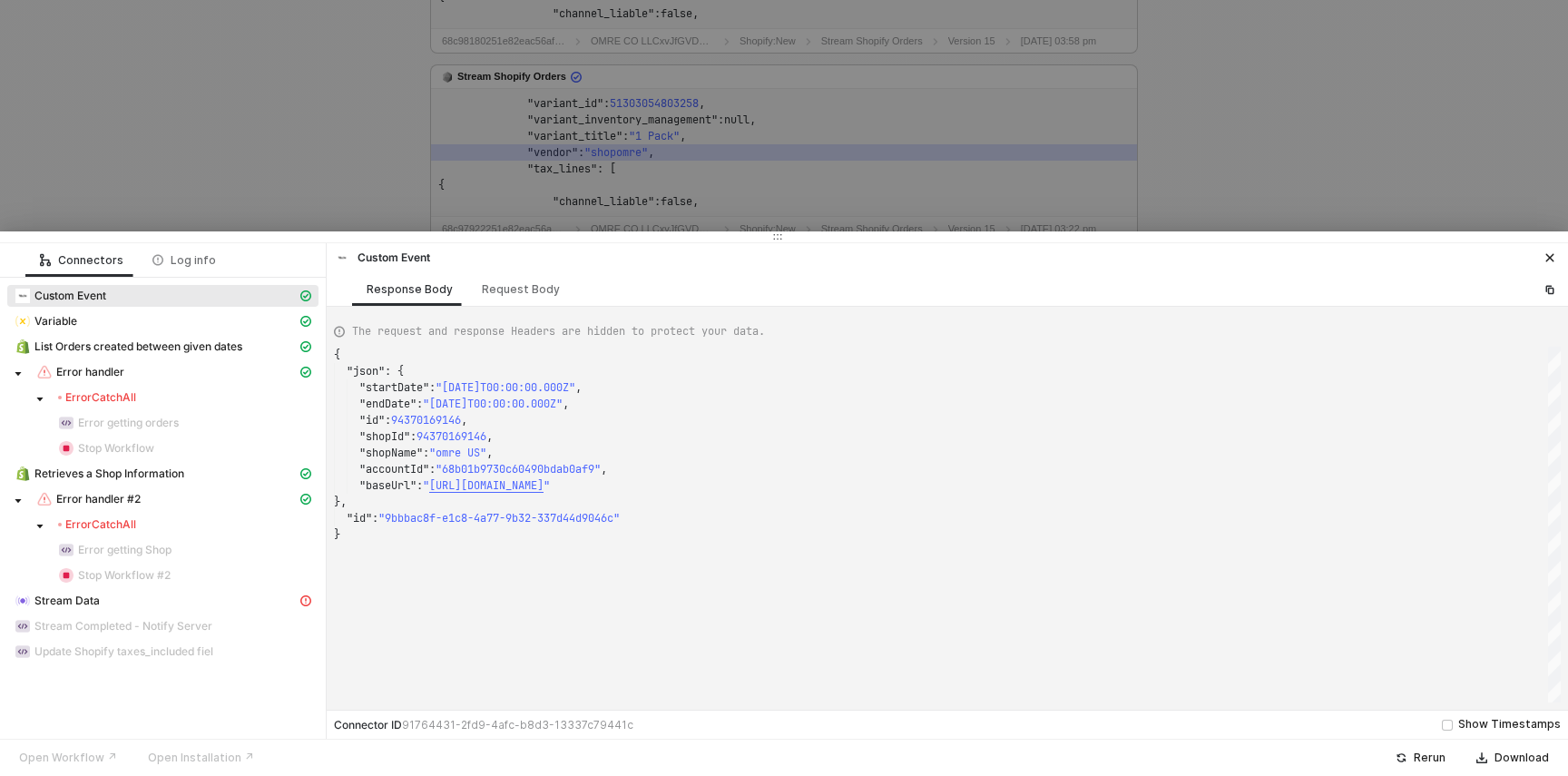
scroll to position [343, 0]
